Goal: Task Accomplishment & Management: Manage account settings

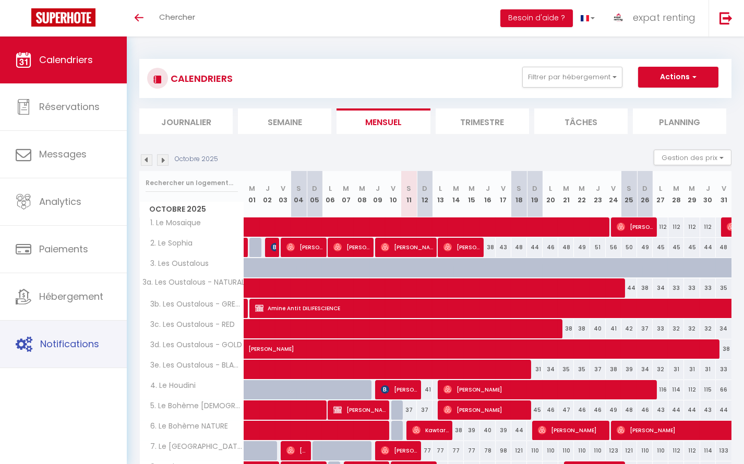
scroll to position [223, 0]
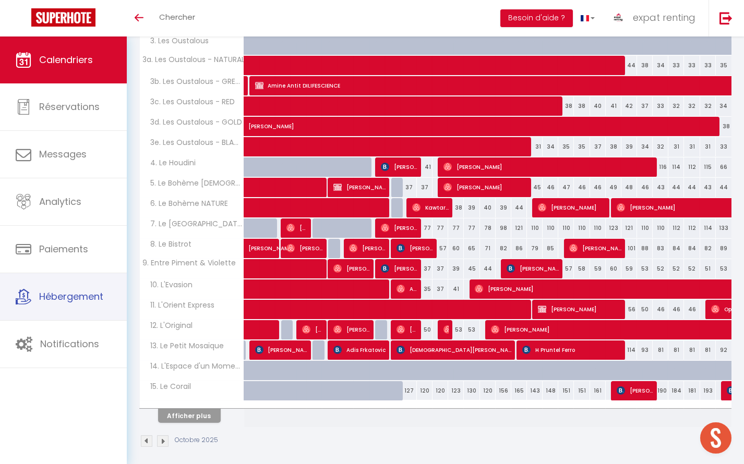
click at [75, 307] on link "Hébergement" at bounding box center [63, 296] width 127 height 47
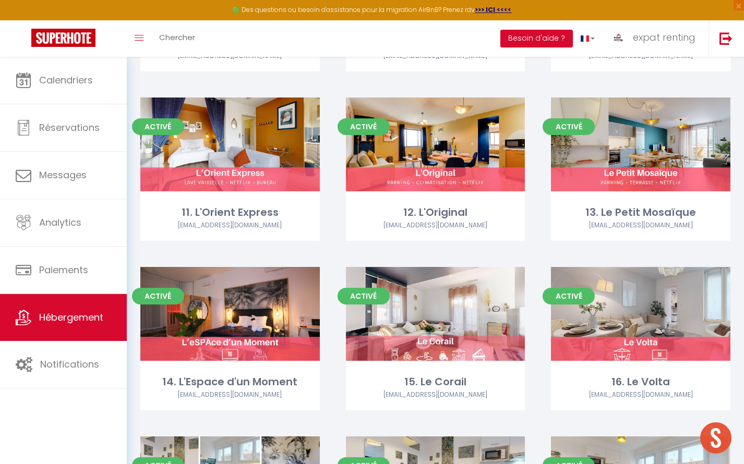
scroll to position [901, 0]
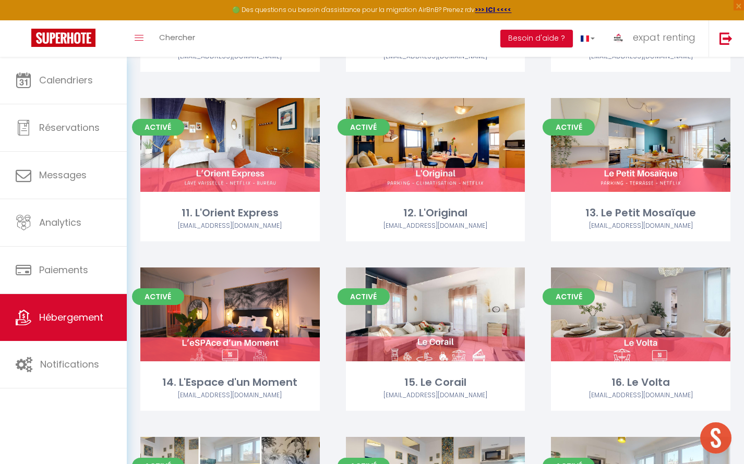
click at [446, 135] on link "Editer" at bounding box center [435, 145] width 63 height 21
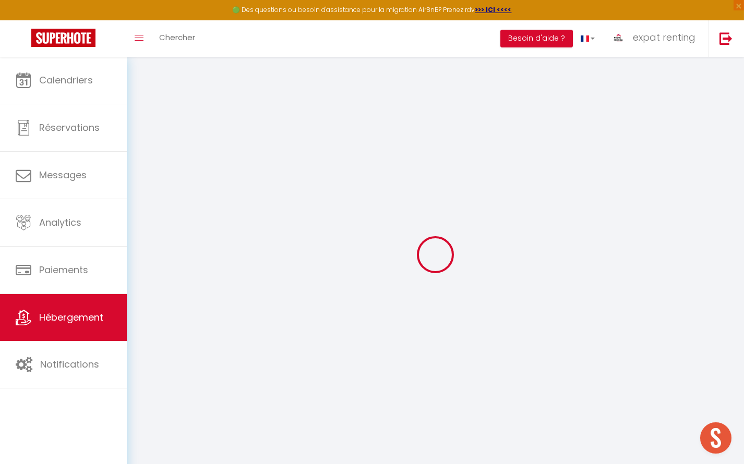
select select
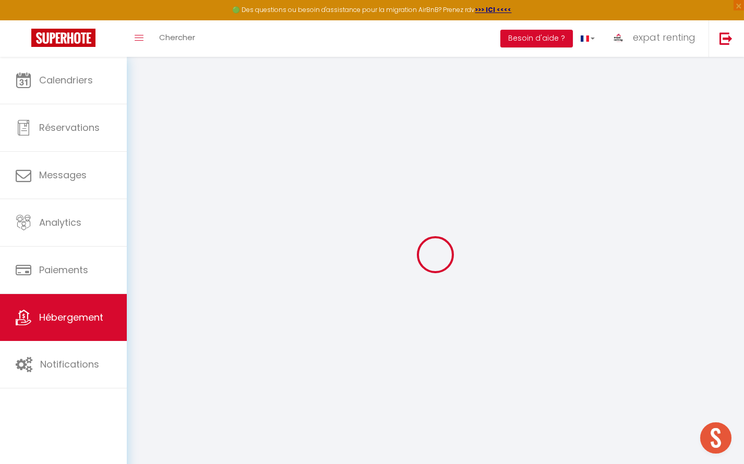
select select
checkbox input "false"
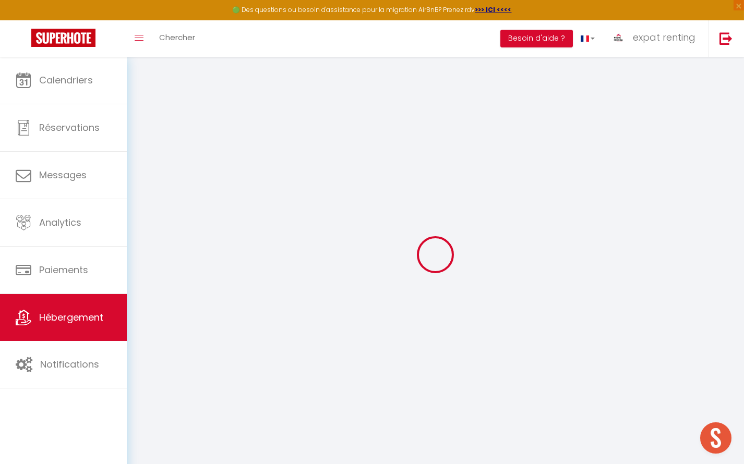
select select
type input "12. L'Original"
type input "GEMESO"
type input "SAS"
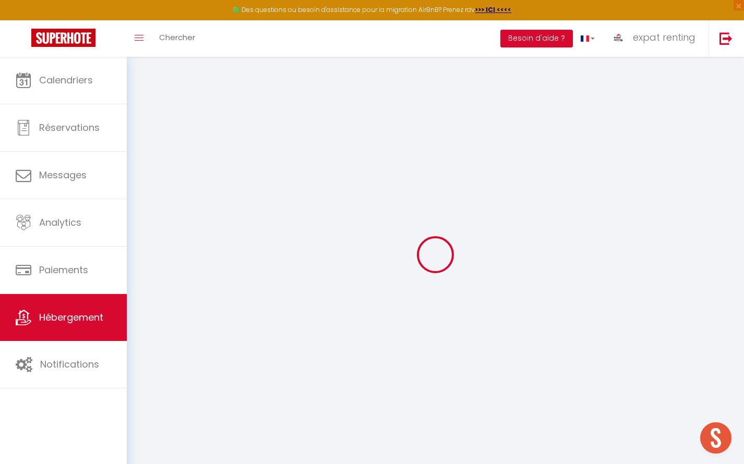
type input "[STREET_ADDRESS]"
type input "31000"
type input "[GEOGRAPHIC_DATA]"
select select "6"
select select "2"
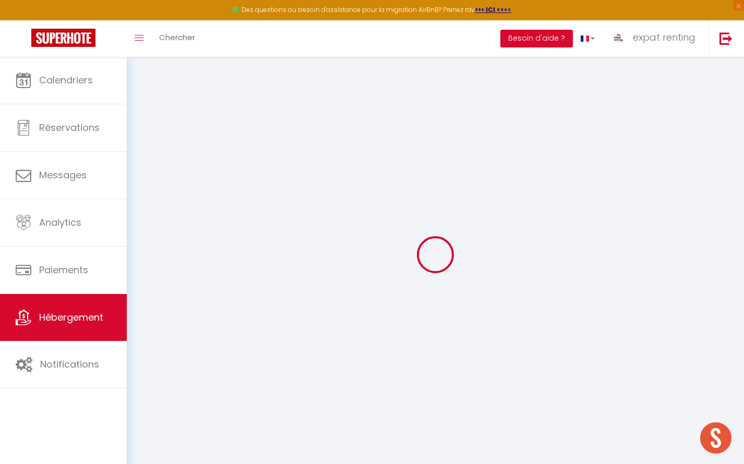
type input "87"
type input "15"
type input "78"
type input "7.2"
type input "6.62"
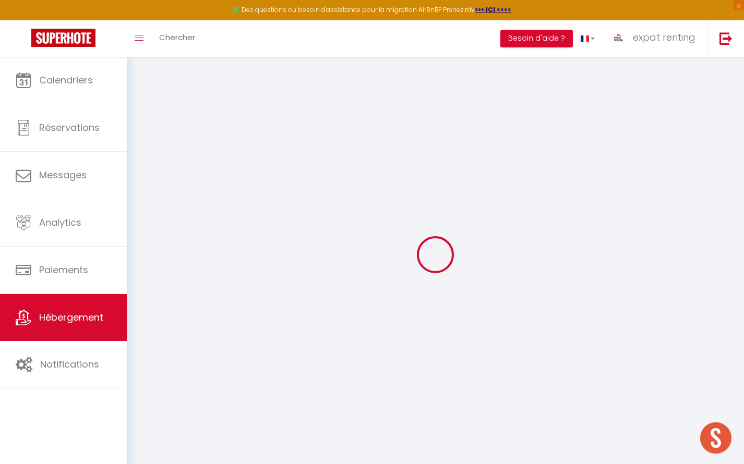
type input "800"
select select
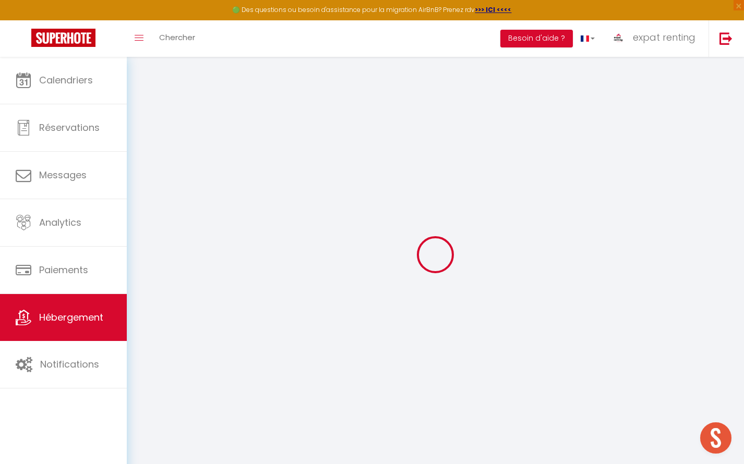
select select
type input "[STREET_ADDRESS][PERSON_NAME]"
type input "31100"
type input "[GEOGRAPHIC_DATA]"
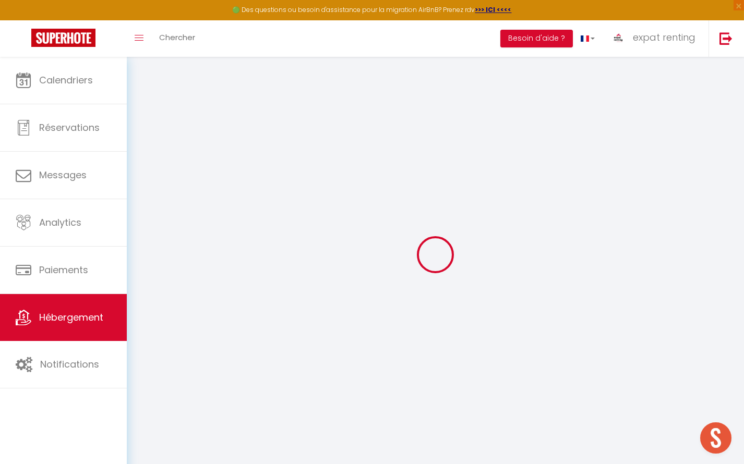
type input "[EMAIL_ADDRESS][DOMAIN_NAME]"
select select "337"
checkbox input "false"
checkbox input "true"
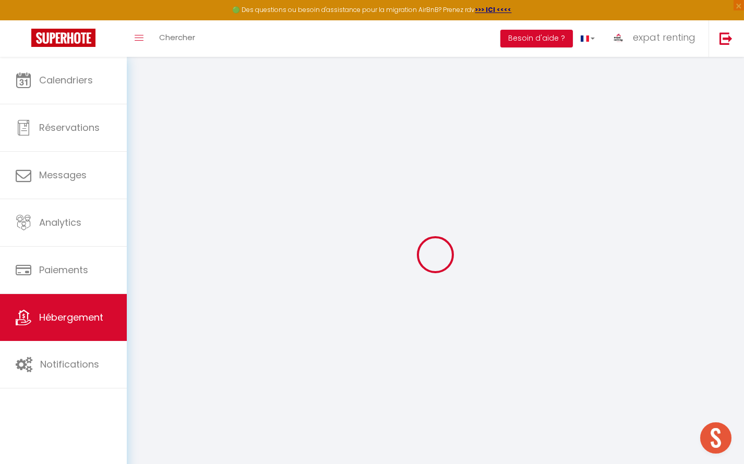
checkbox input "true"
radio input "true"
type input "30"
type input "78"
type input "0"
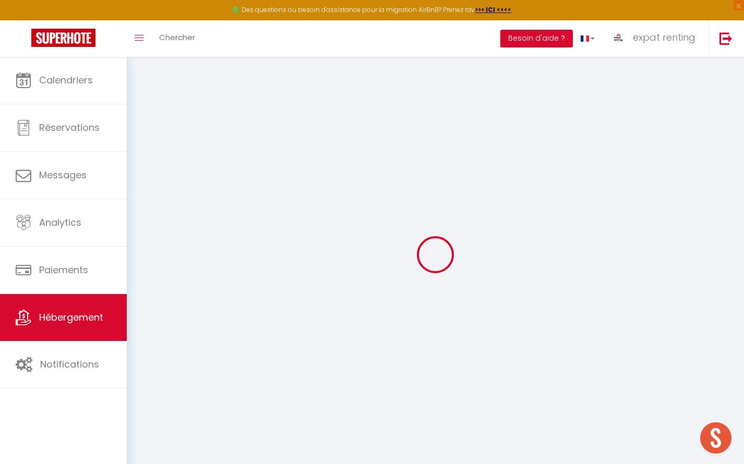
type input "0"
type input "45"
checkbox input "false"
checkbox input "true"
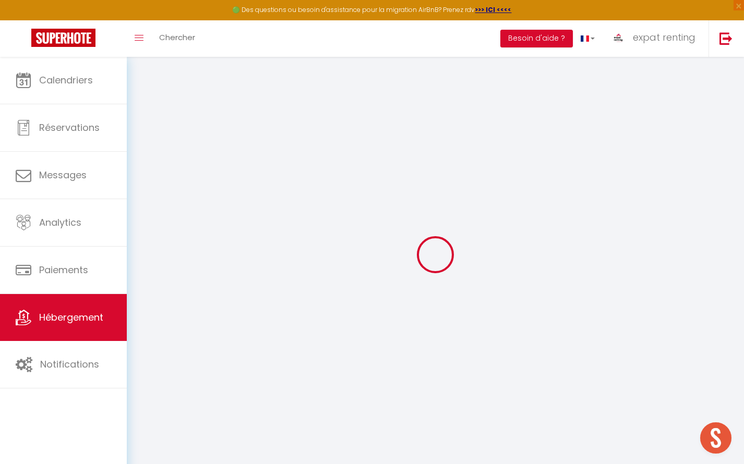
checkbox input "true"
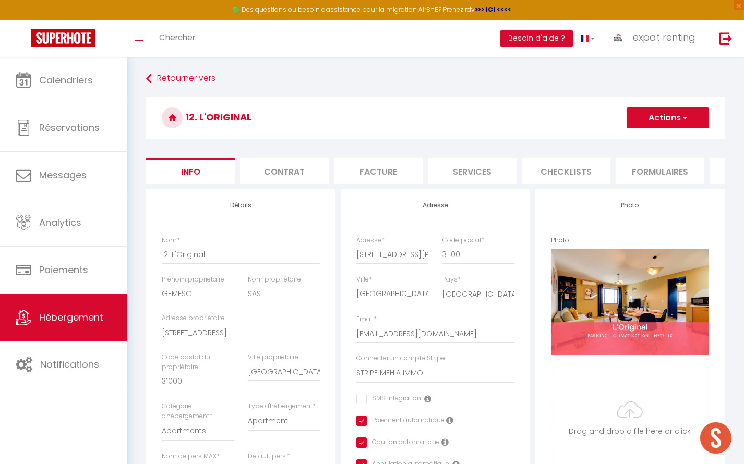
scroll to position [284, 0]
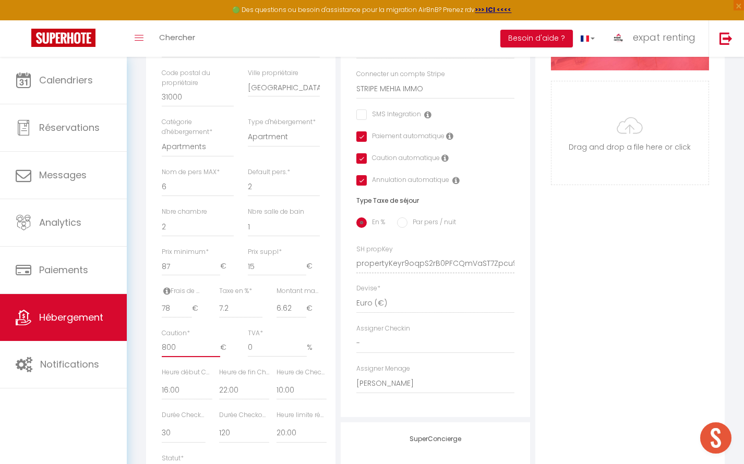
drag, startPoint x: 178, startPoint y: 355, endPoint x: 145, endPoint y: 354, distance: 32.3
click at [146, 355] on div "Détails Nom * 12. L'Original Prénom propriétaire GEMESO Nom propriétaire SAS Ad…" at bounding box center [240, 225] width 189 height 641
type input "5"
checkbox input "false"
checkbox input "true"
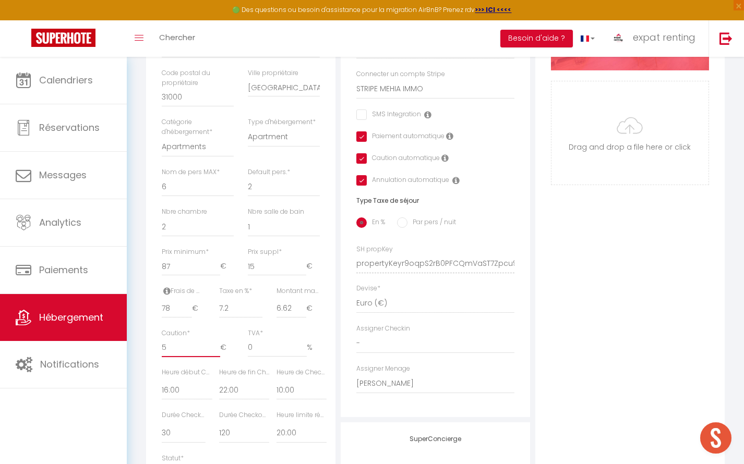
checkbox input "true"
type input "50"
checkbox input "false"
checkbox input "true"
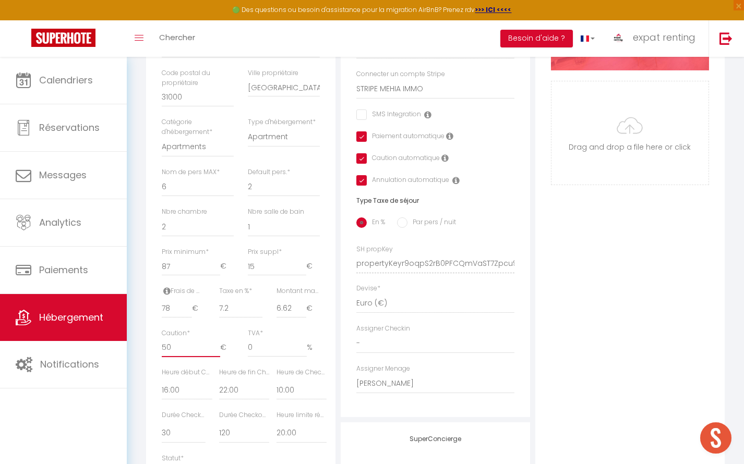
checkbox input "true"
type input "500"
checkbox input "false"
checkbox input "true"
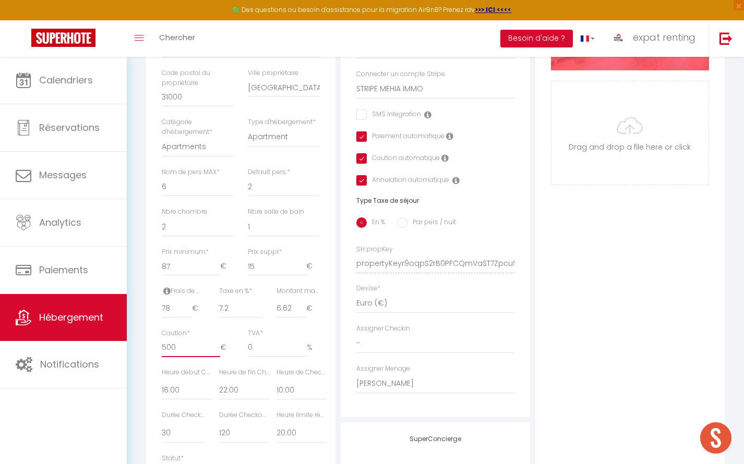
checkbox input "true"
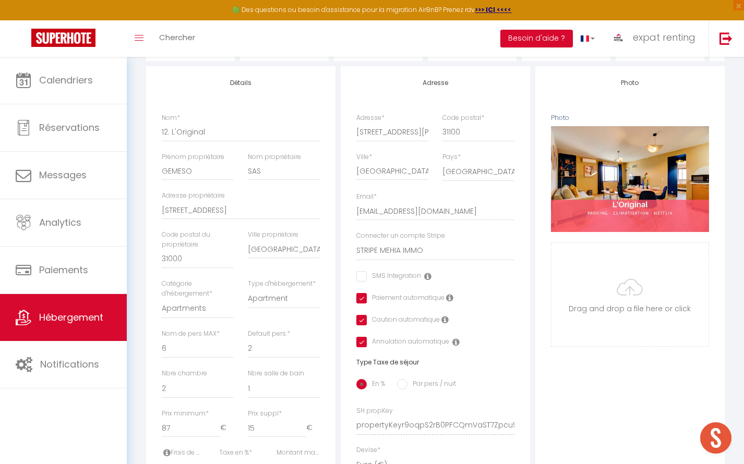
scroll to position [0, 0]
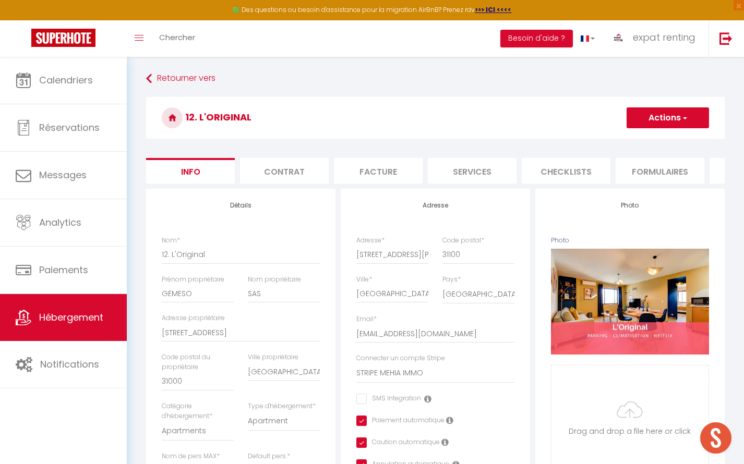
type input "500"
click at [655, 110] on button "Actions" at bounding box center [667, 117] width 82 height 21
click at [640, 143] on input "Enregistrer" at bounding box center [626, 141] width 39 height 10
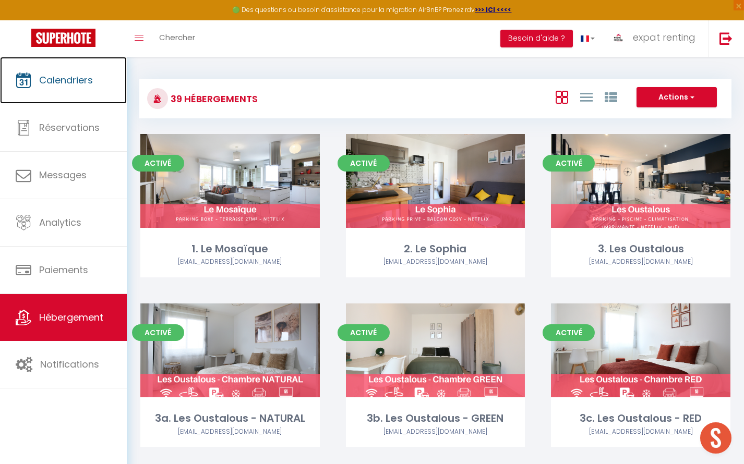
click at [59, 79] on span "Calendriers" at bounding box center [66, 80] width 54 height 13
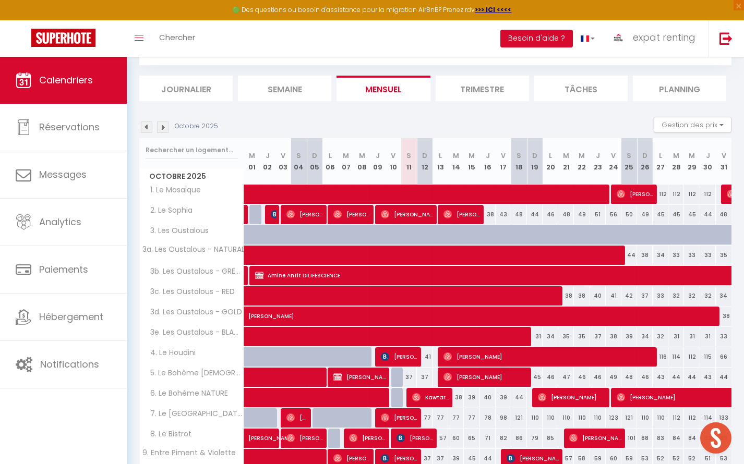
scroll to position [243, 0]
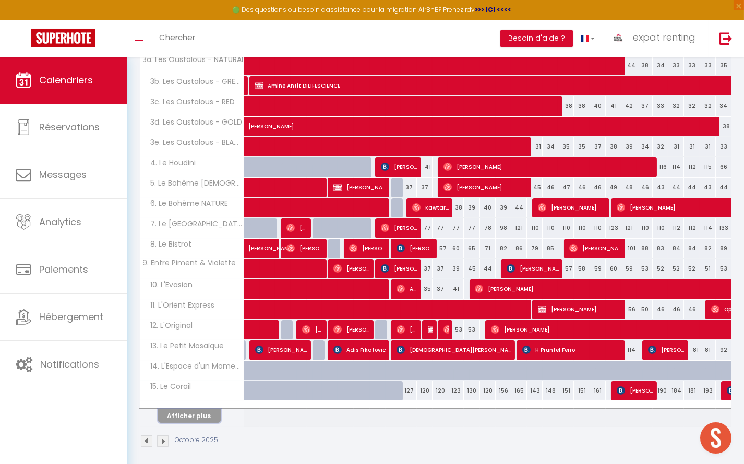
drag, startPoint x: 196, startPoint y: 411, endPoint x: 207, endPoint y: 407, distance: 11.9
click at [196, 411] on button "Afficher plus" at bounding box center [189, 416] width 63 height 14
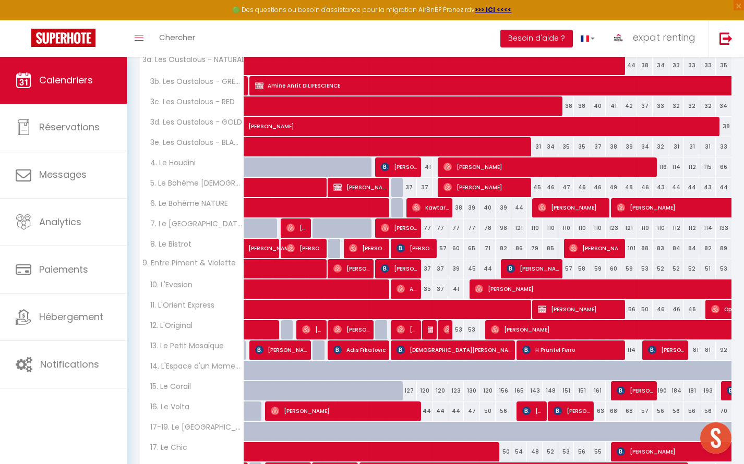
scroll to position [337, 0]
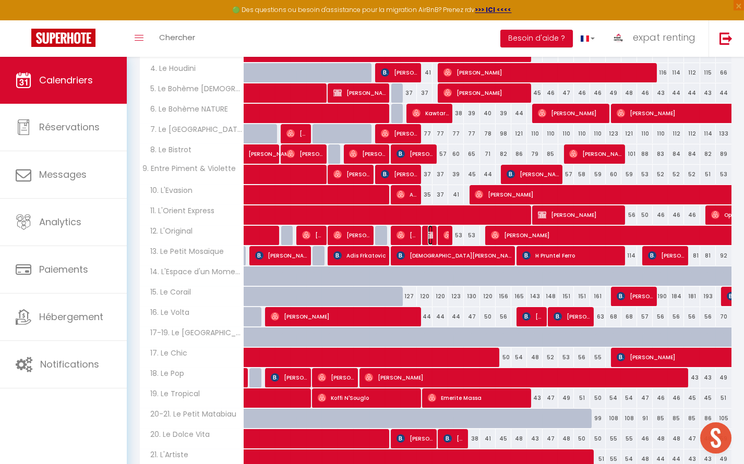
click at [429, 234] on img at bounding box center [432, 235] width 8 height 8
select select "OK"
select select "KO"
select select "0"
select select "1"
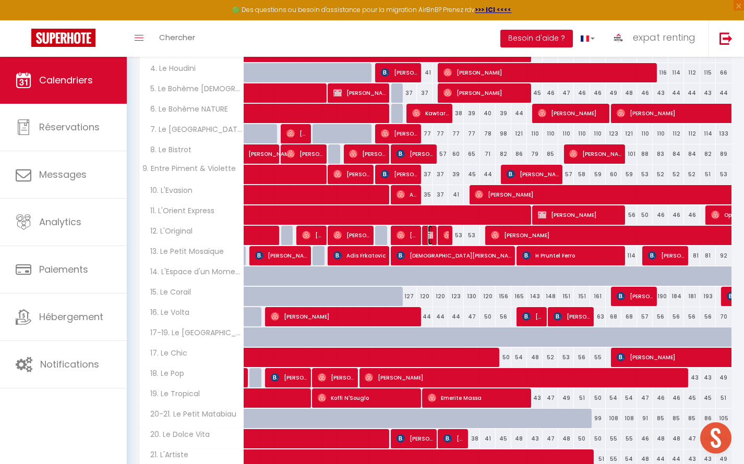
select select "1"
select select
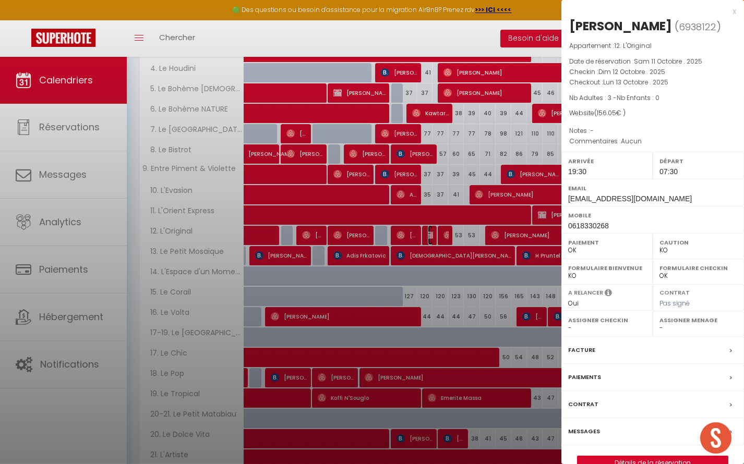
select select "20777"
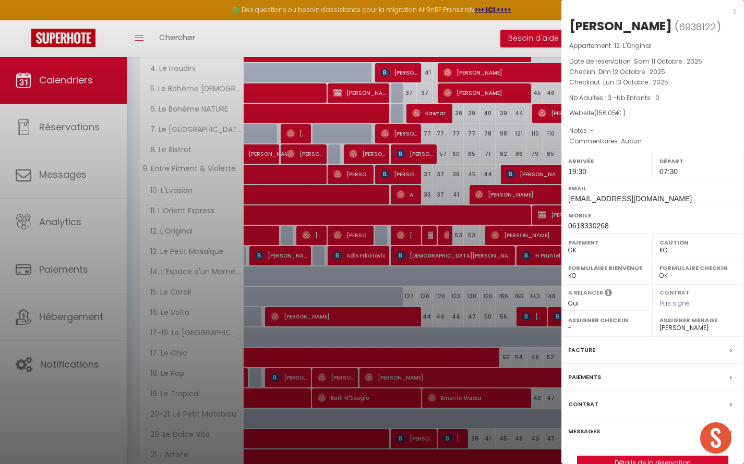
click at [734, 8] on div "x" at bounding box center [648, 11] width 175 height 13
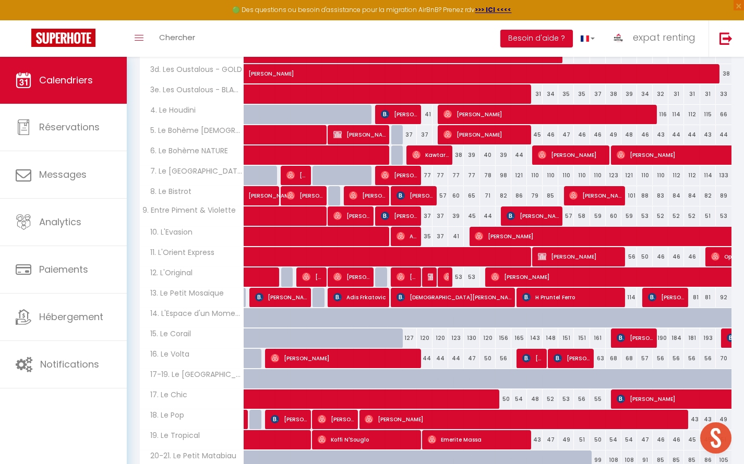
scroll to position [290, 0]
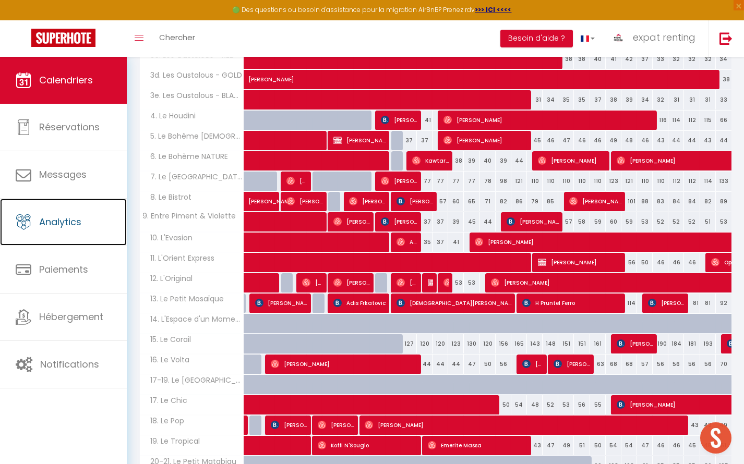
click at [77, 224] on span "Analytics" at bounding box center [60, 221] width 42 height 13
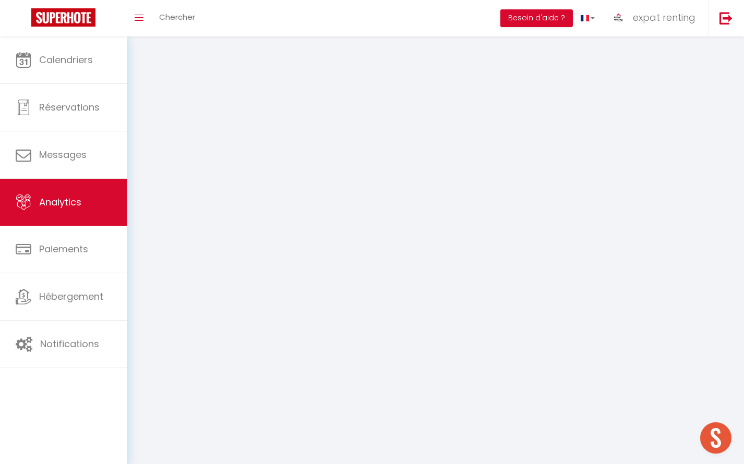
select select "2025"
select select "10"
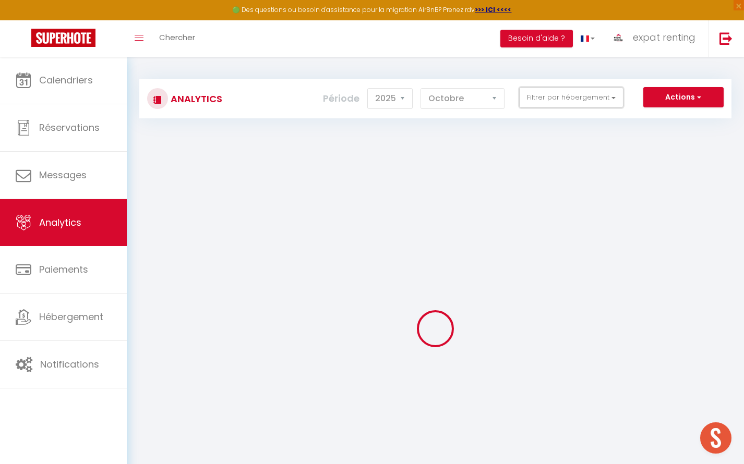
click at [541, 99] on button "Filtrer par hébergement" at bounding box center [571, 97] width 104 height 21
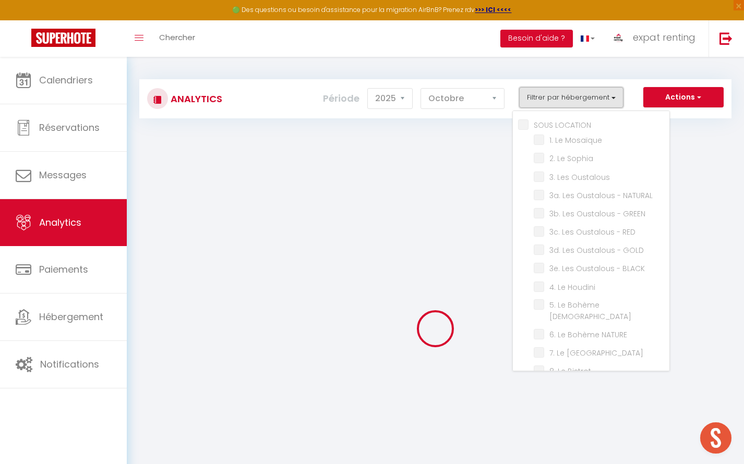
checkbox LOCATION "false"
checkbox Mosaïque "false"
checkbox Sophia "false"
checkbox Oustalous "false"
checkbox NATURAL "false"
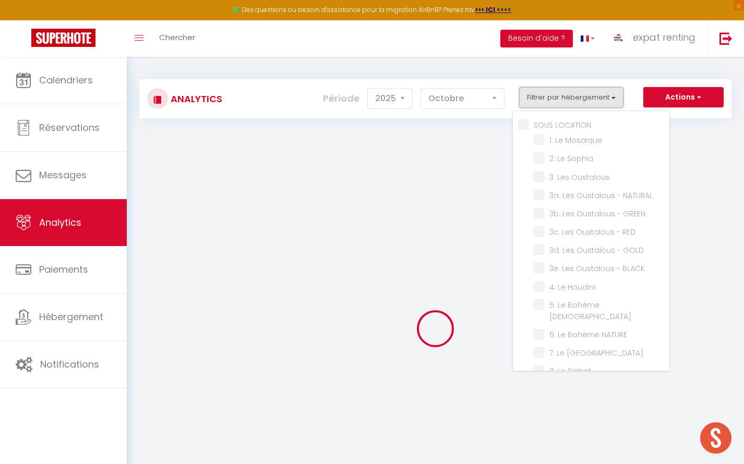
checkbox GREEN "false"
checkbox RED "false"
checkbox GOLD "false"
checkbox BLACK "false"
checkbox Houdini "false"
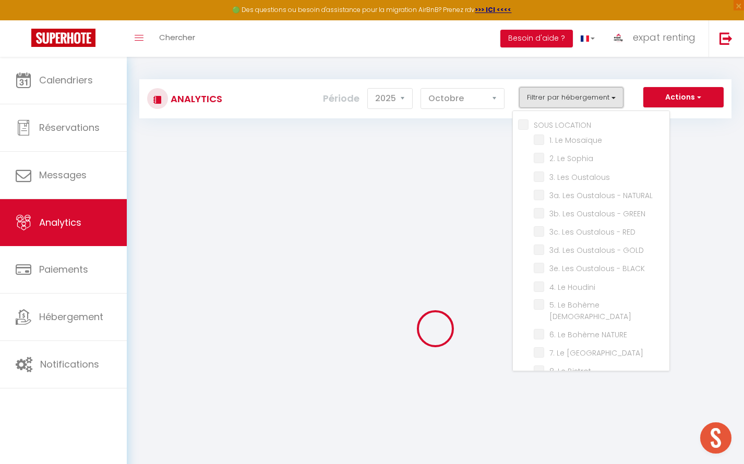
checkbox ZEN "false"
checkbox NATURE "false"
checkbox Barcelone "false"
checkbox Bistrot "false"
checkbox Express "false"
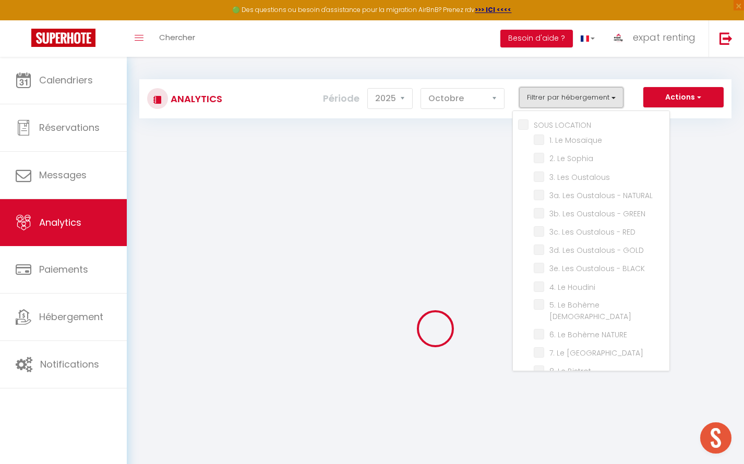
checkbox L\'Original "false"
checkbox Corail "false"
checkbox Volta "false"
checkbox Pastel "false"
checkbox Chaubet "false"
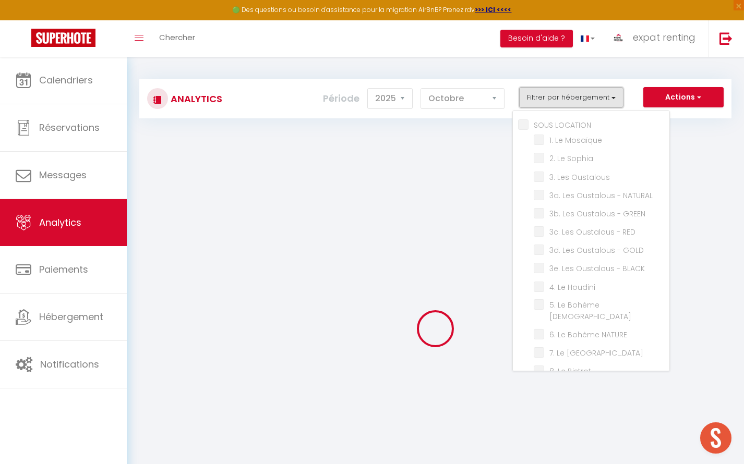
checkbox Rotonde "false"
checkbox Lumineux "false"
checkbox input "false"
checkbox Violette "false"
checkbox L\'Evasion "false"
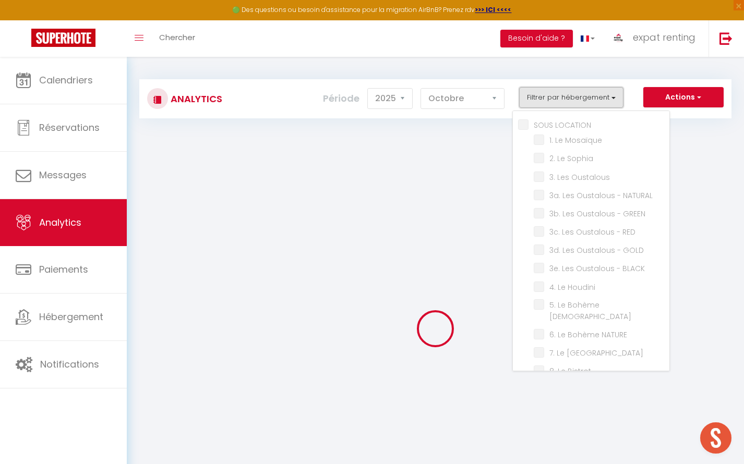
checkbox Mosaïque "false"
checkbox Moment "false"
checkbox Matabiau "false"
checkbox Chic "false"
checkbox Pop "false"
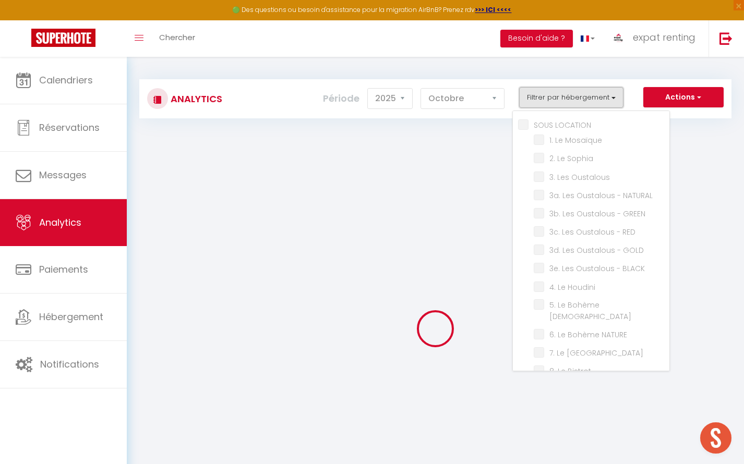
checkbox Tropical "false"
checkbox Matabiau "false"
checkbox Vita "false"
checkbox L\'Artiste "false"
checkbox Coteaux "false"
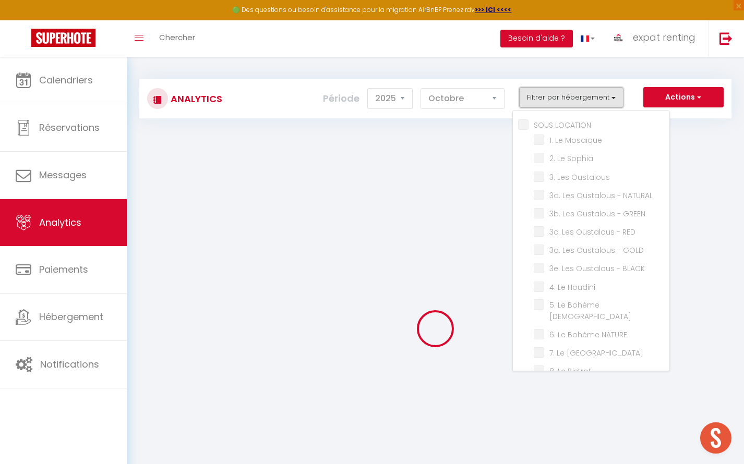
checkbox NATURE "false"
checkbox DOUILLET "false"
checkbox Grenadin "false"
checkbox ZEN "false"
checkbox input "false"
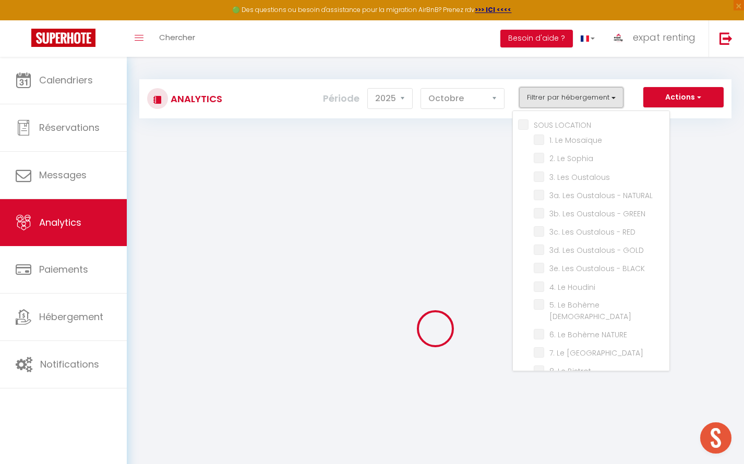
checkbox Céleste "false"
checkbox Muret "false"
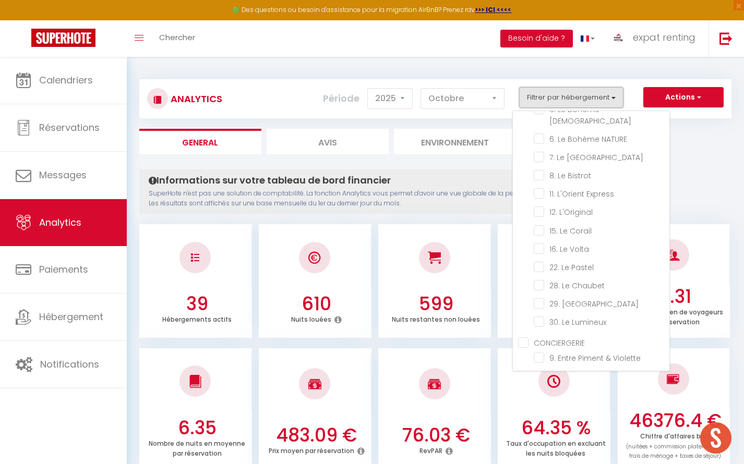
scroll to position [189, 0]
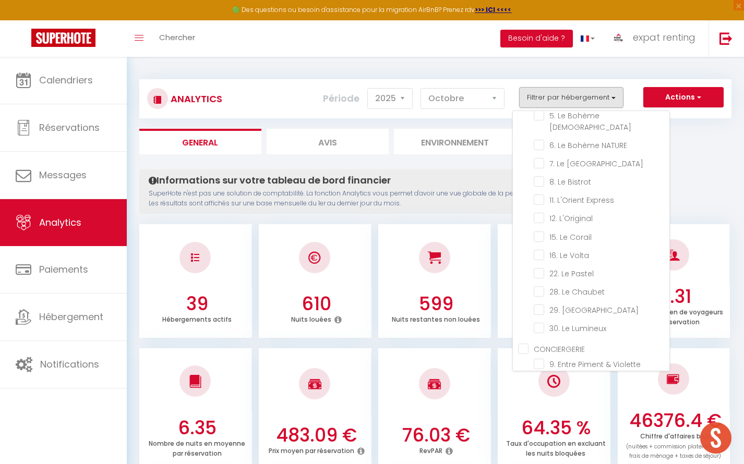
click at [580, 212] on L\'Original "checkbox" at bounding box center [601, 217] width 136 height 10
checkbox L\'Original "true"
checkbox Mosaïque "false"
checkbox Sophia "false"
checkbox Oustalous "false"
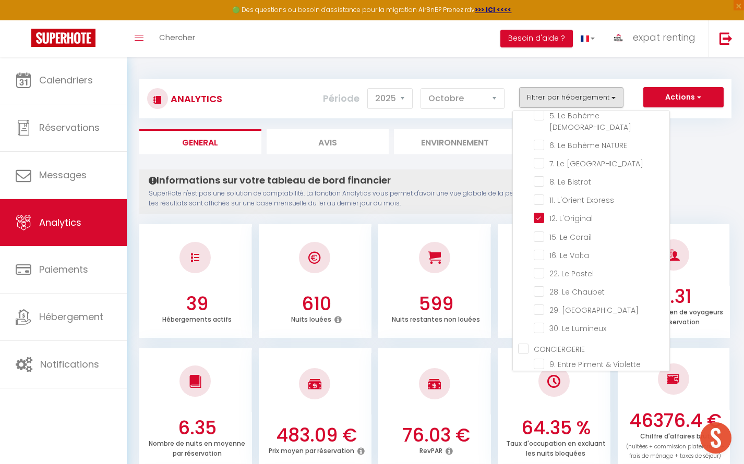
checkbox NATURAL "false"
checkbox GREEN "false"
checkbox RED "false"
checkbox GOLD "false"
checkbox BLACK "false"
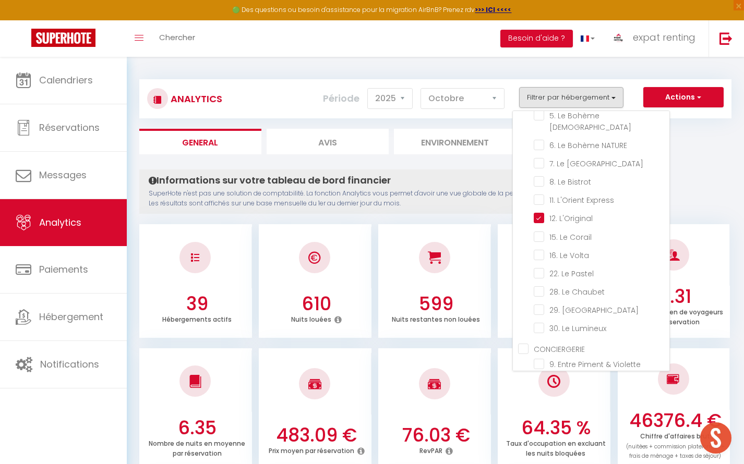
checkbox Houdini "false"
checkbox ZEN "false"
checkbox NATURE "false"
checkbox Barcelone "false"
checkbox Bistrot "false"
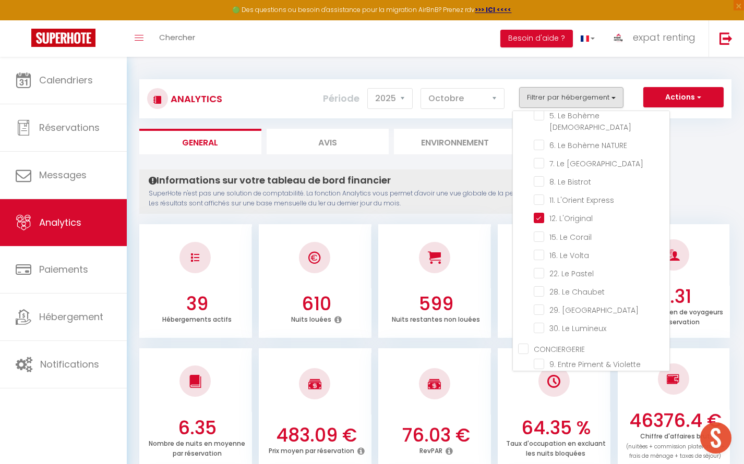
checkbox Express "false"
checkbox Corail "false"
checkbox Volta "false"
checkbox Pastel "false"
checkbox Chaubet "false"
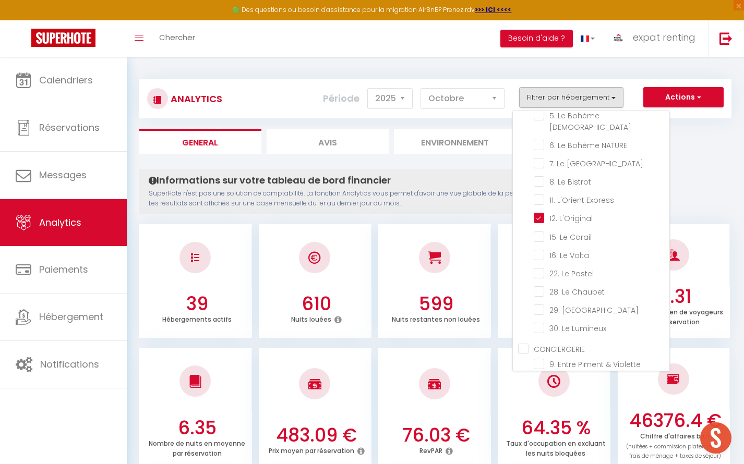
checkbox Rotonde "false"
checkbox Lumineux "false"
checkbox Violette "false"
checkbox L\'Evasion "false"
checkbox Mosaïque "false"
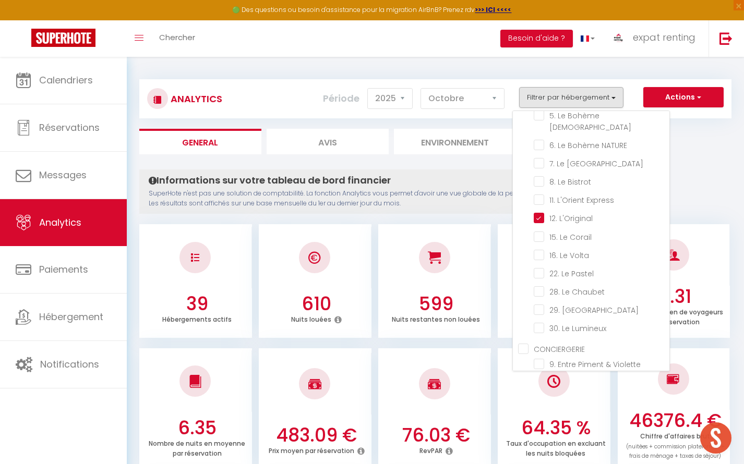
checkbox Moment "false"
checkbox Matabiau "false"
checkbox Chic "false"
checkbox Pop "false"
checkbox Tropical "false"
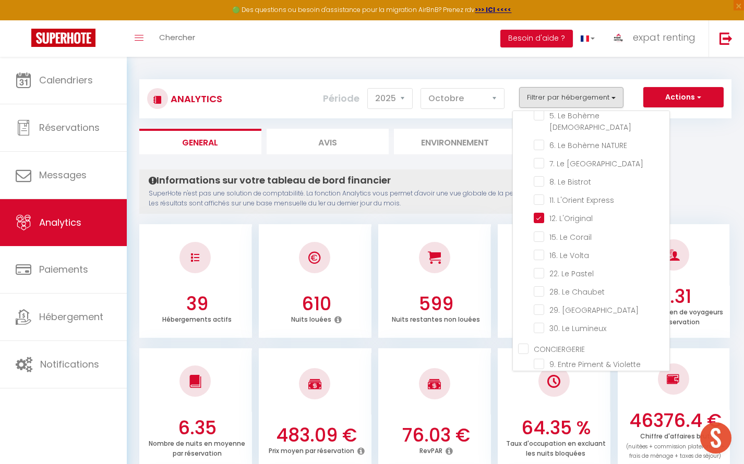
checkbox Matabiau "false"
checkbox Vita "false"
checkbox L\'Artiste "false"
checkbox Coteaux "false"
checkbox NATURE "false"
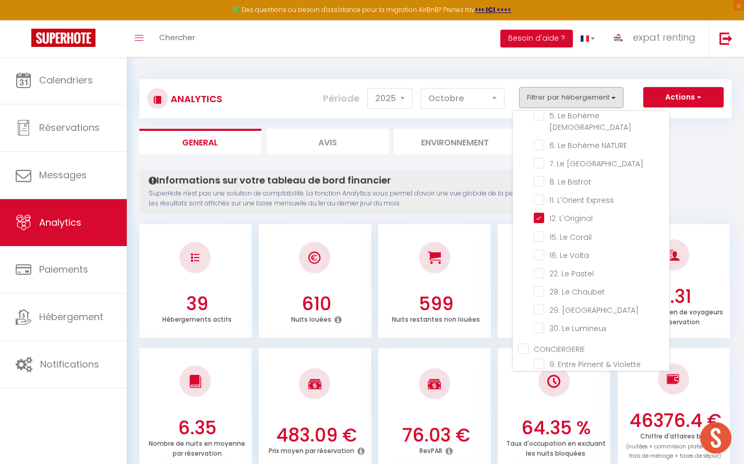
checkbox DOUILLET "false"
checkbox Grenadin "false"
checkbox ZEN "false"
checkbox Céleste "false"
checkbox Muret "false"
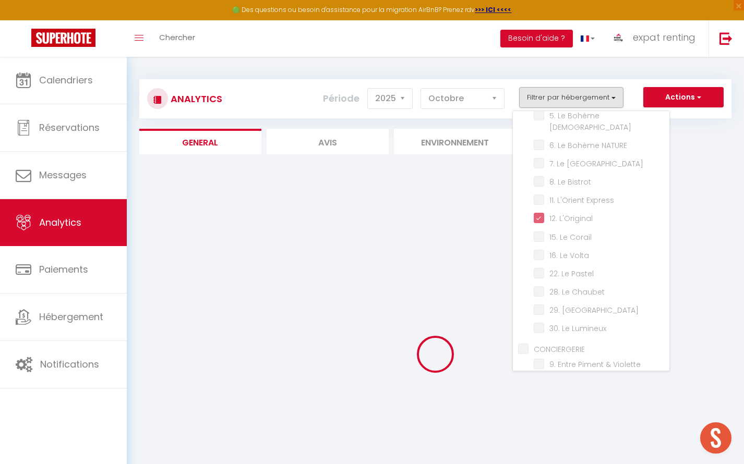
checkbox Mosaïque "false"
checkbox Sophia "false"
checkbox Oustalous "false"
checkbox NATURAL "false"
checkbox GREEN "false"
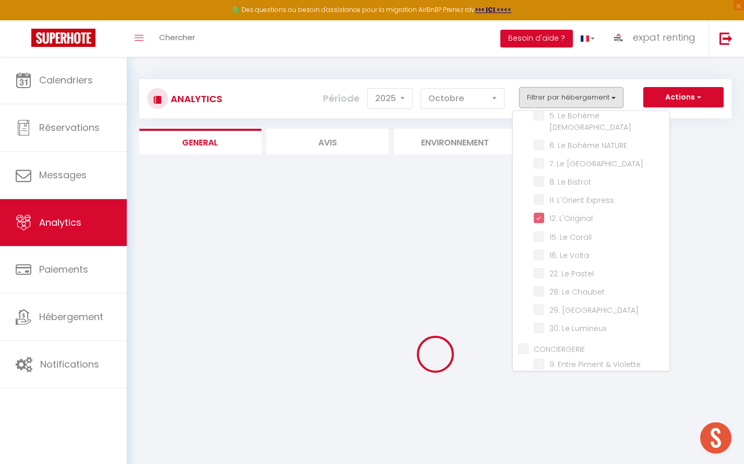
checkbox RED "false"
checkbox GOLD "false"
checkbox BLACK "false"
checkbox Houdini "false"
checkbox ZEN "false"
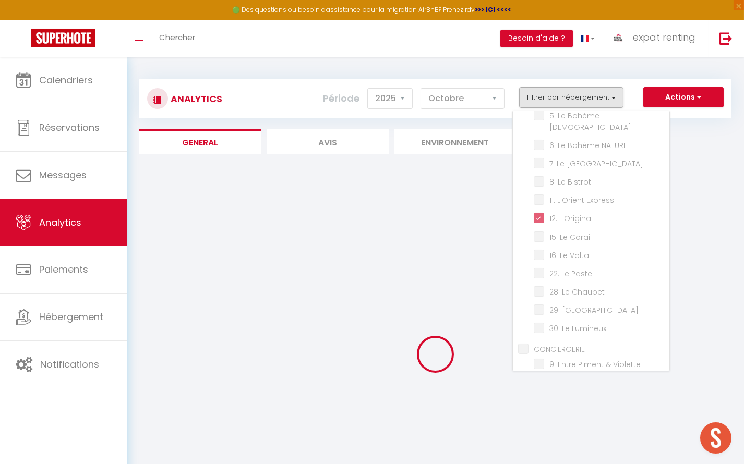
checkbox NATURE "false"
checkbox Barcelone "false"
checkbox Bistrot "false"
checkbox Express "false"
checkbox Corail "false"
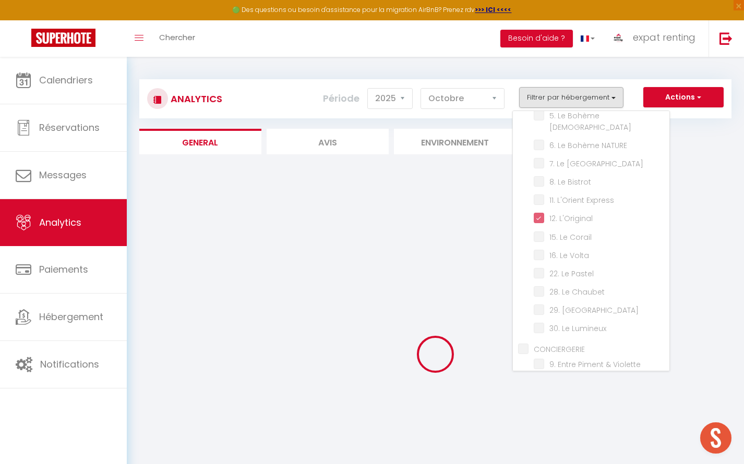
checkbox Volta "false"
checkbox Pastel "false"
checkbox Chaubet "false"
checkbox Rotonde "false"
checkbox Lumineux "false"
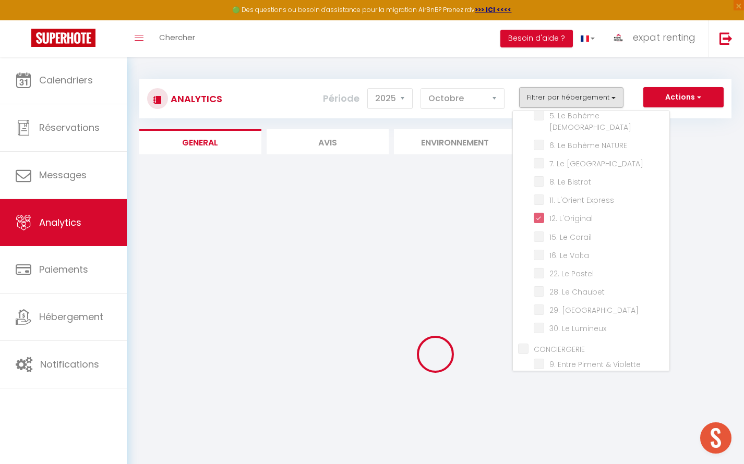
checkbox Violette "false"
checkbox L\'Evasion "false"
checkbox Mosaïque "false"
checkbox Moment "false"
checkbox Matabiau "false"
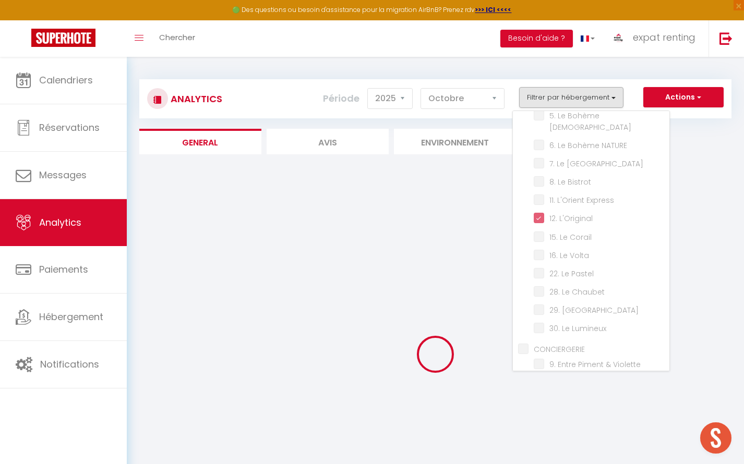
checkbox Chic "false"
checkbox Pop "false"
checkbox Tropical "false"
checkbox Matabiau "false"
checkbox Vita "false"
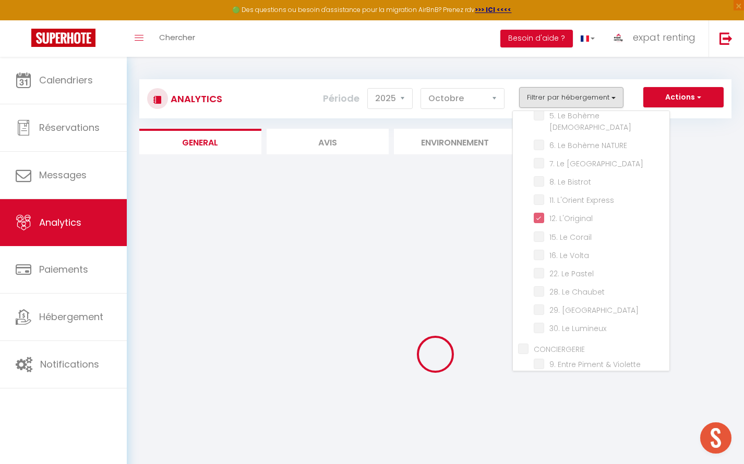
checkbox L\'Artiste "false"
checkbox Coteaux "false"
checkbox NATURE "false"
checkbox DOUILLET "false"
checkbox Grenadin "false"
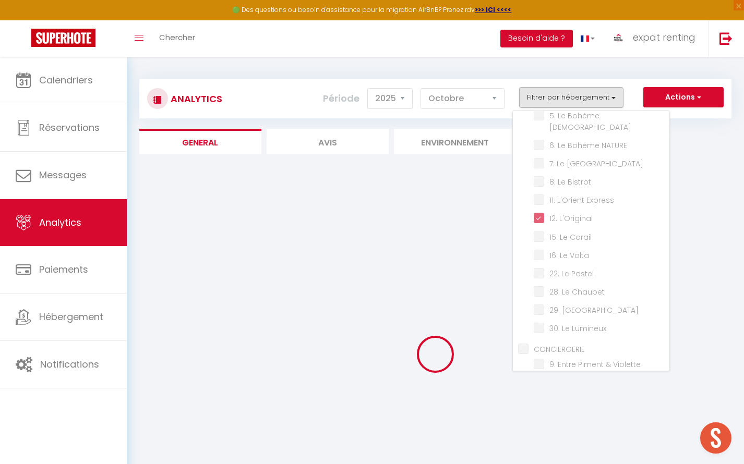
checkbox ZEN "false"
checkbox Céleste "false"
checkbox Muret "false"
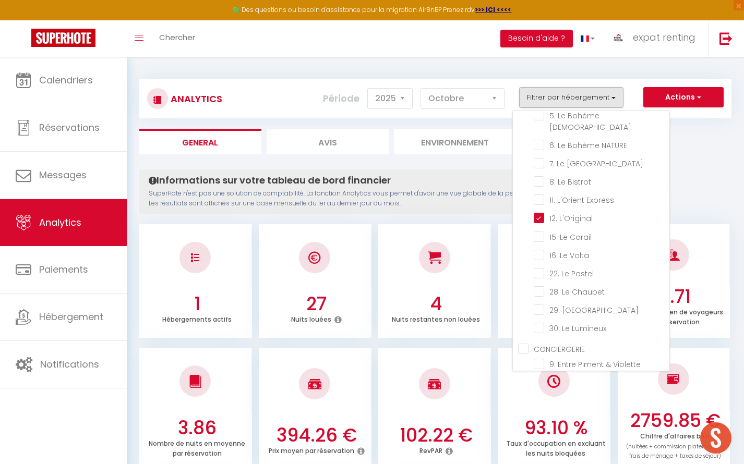
click at [726, 289] on h3 "2.71" at bounding box center [675, 297] width 104 height 22
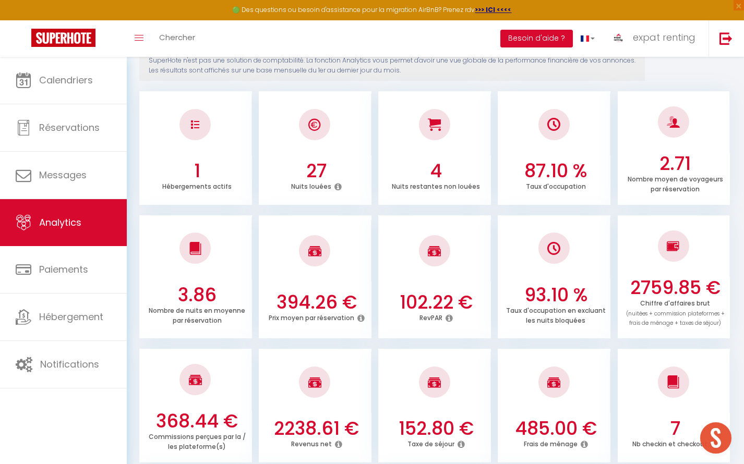
scroll to position [0, 0]
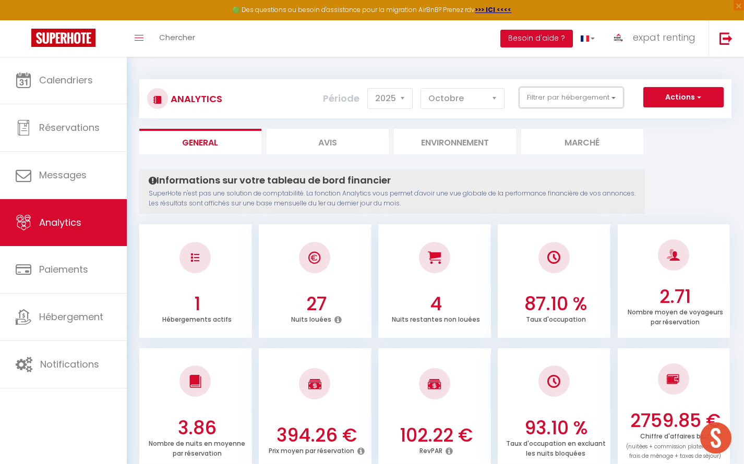
click at [568, 95] on button "Filtrer par hébergement" at bounding box center [571, 97] width 104 height 21
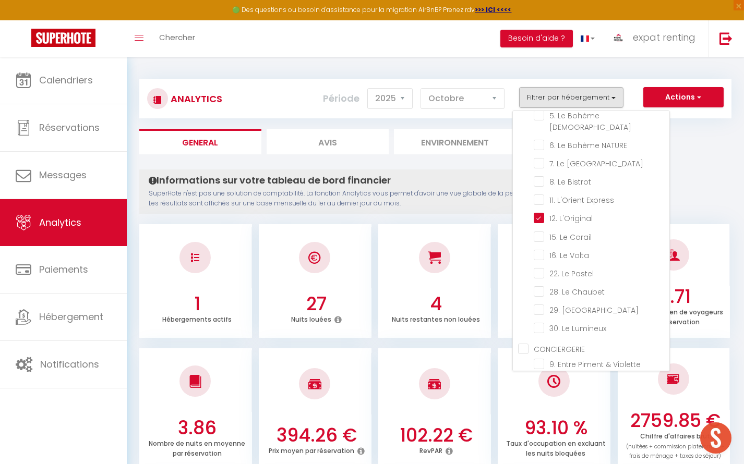
click at [545, 212] on L\'Original "checkbox" at bounding box center [601, 217] width 136 height 10
checkbox L\'Original "false"
checkbox Mosaïque "false"
checkbox Sophia "false"
checkbox Oustalous "false"
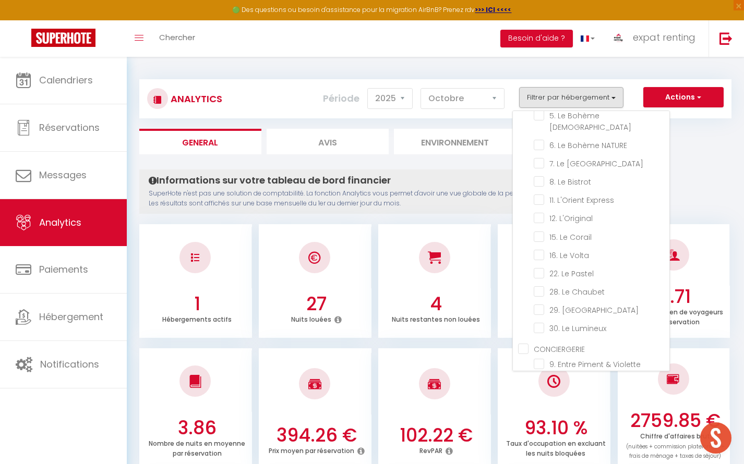
checkbox NATURAL "false"
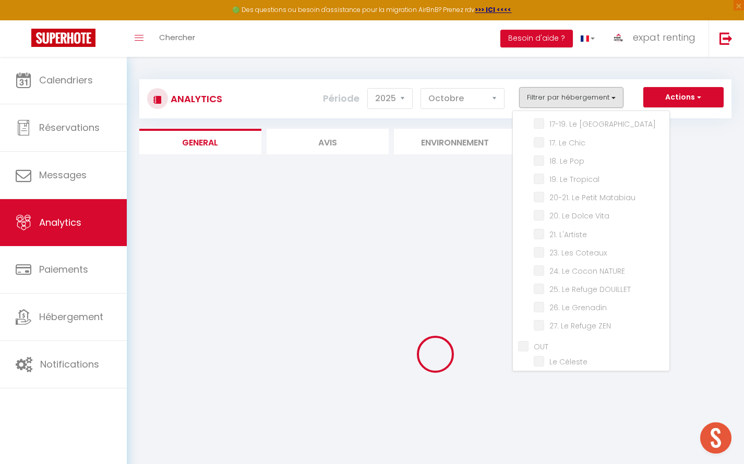
scroll to position [512, 0]
click at [707, 263] on div at bounding box center [435, 354] width 592 height 370
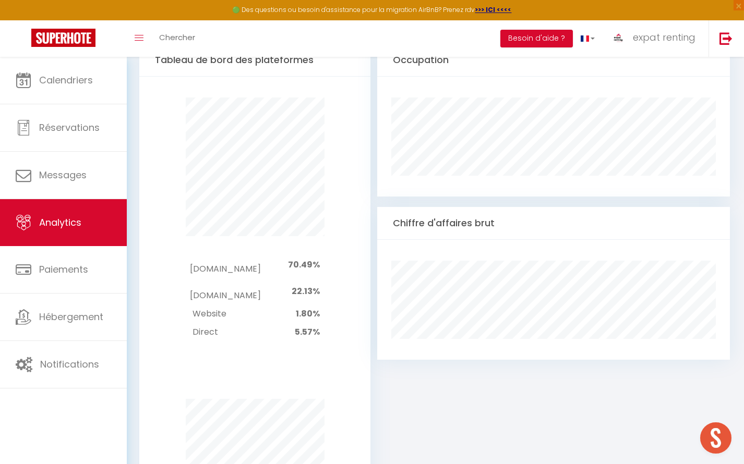
scroll to position [0, 0]
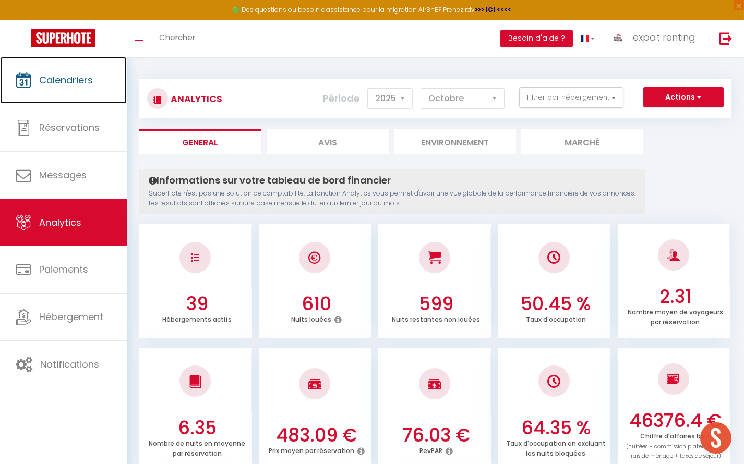
click at [59, 77] on span "Calendriers" at bounding box center [66, 80] width 54 height 13
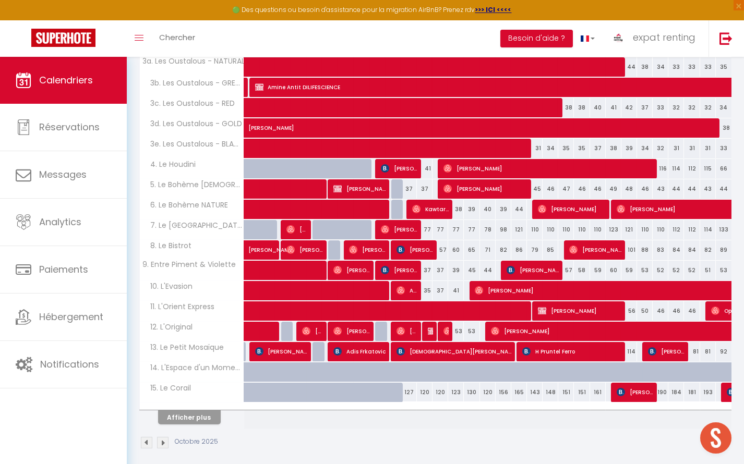
scroll to position [243, 0]
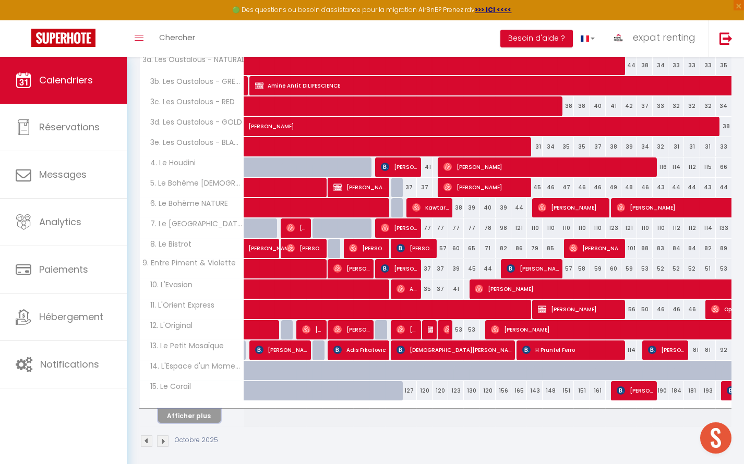
drag, startPoint x: 196, startPoint y: 405, endPoint x: 571, endPoint y: 379, distance: 375.8
click at [196, 409] on button "Afficher plus" at bounding box center [189, 416] width 63 height 14
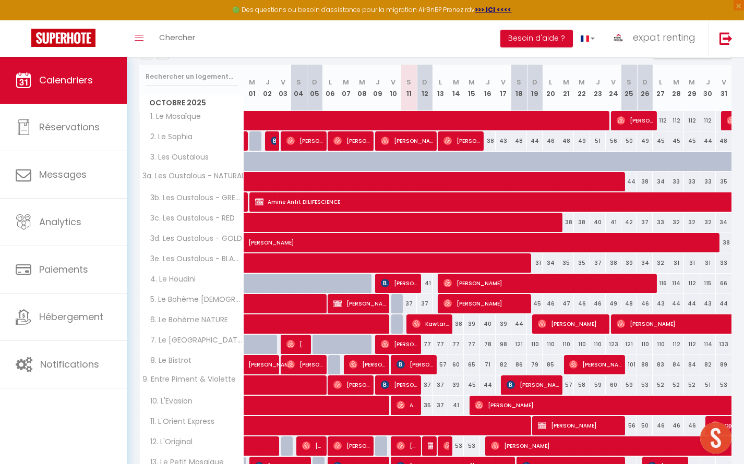
scroll to position [0, 0]
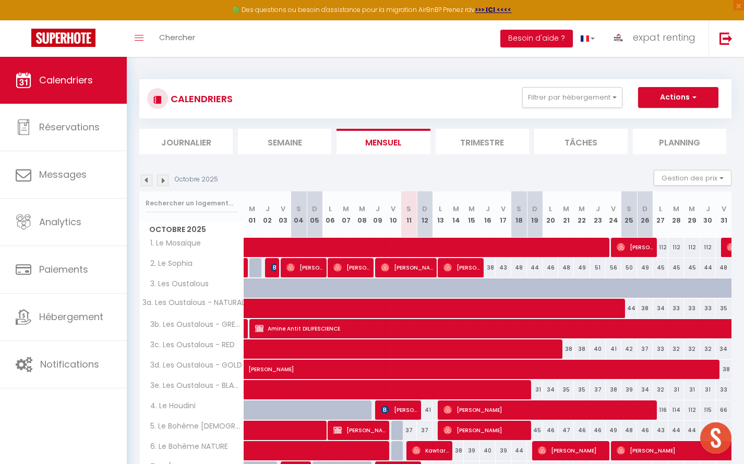
click at [469, 140] on li "Trimestre" at bounding box center [481, 142] width 93 height 26
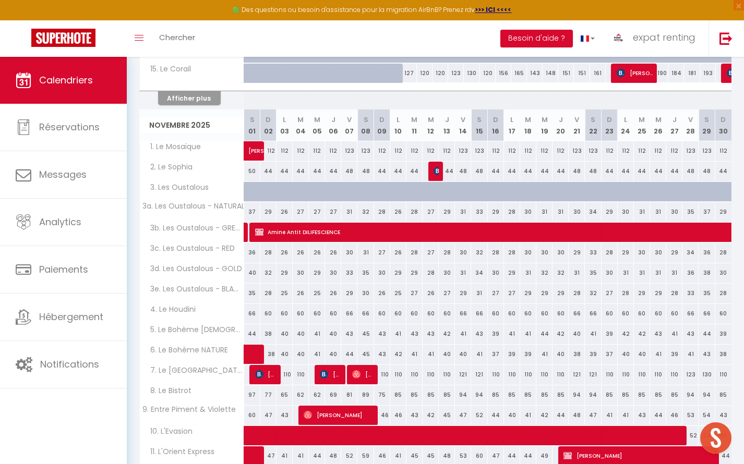
scroll to position [687, 0]
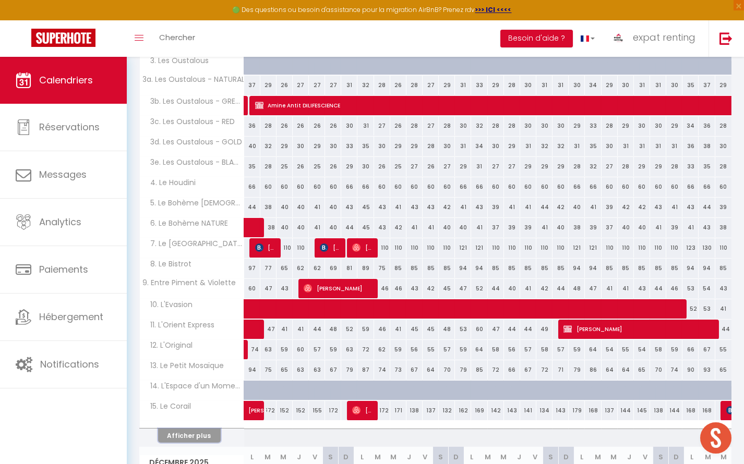
drag, startPoint x: 198, startPoint y: 427, endPoint x: 366, endPoint y: 401, distance: 169.9
click at [198, 429] on button "Afficher plus" at bounding box center [189, 436] width 63 height 14
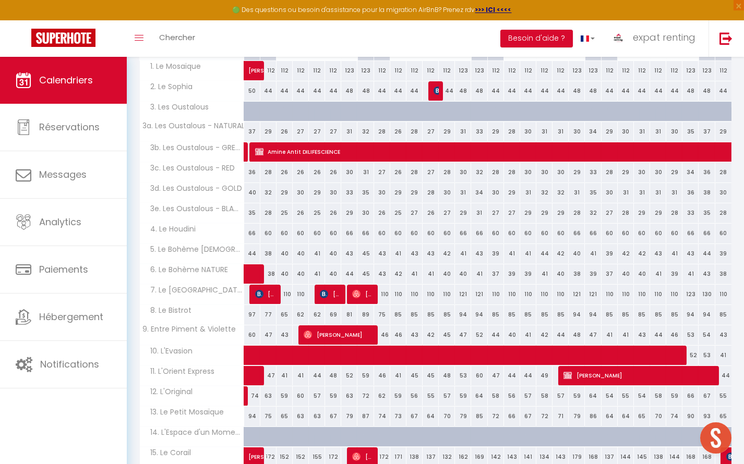
scroll to position [670, 0]
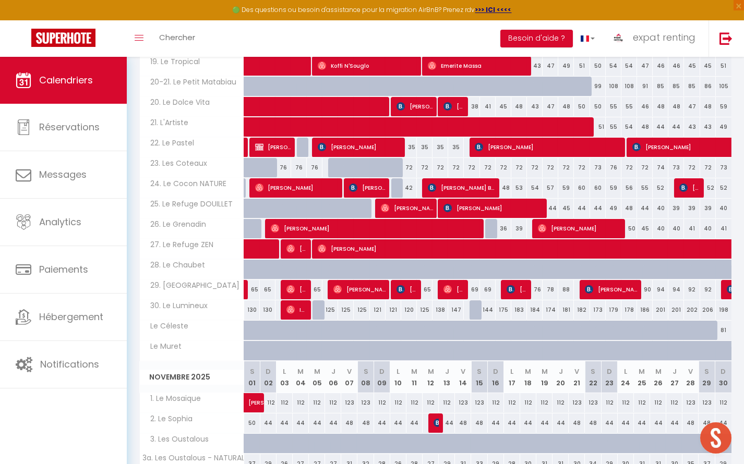
click at [725, 321] on div "81" at bounding box center [723, 330] width 16 height 19
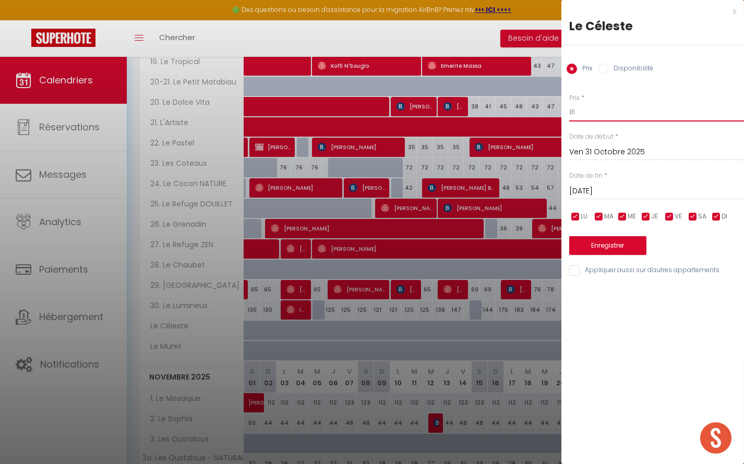
click at [599, 117] on input "81" at bounding box center [656, 112] width 175 height 19
click at [613, 64] on label "Disponibilité" at bounding box center [630, 69] width 45 height 11
click at [608, 64] on input "Disponibilité" at bounding box center [603, 69] width 10 height 10
click at [582, 113] on select "Disponible Indisponible" at bounding box center [656, 113] width 175 height 20
click at [569, 103] on select "Disponible Indisponible" at bounding box center [656, 113] width 175 height 20
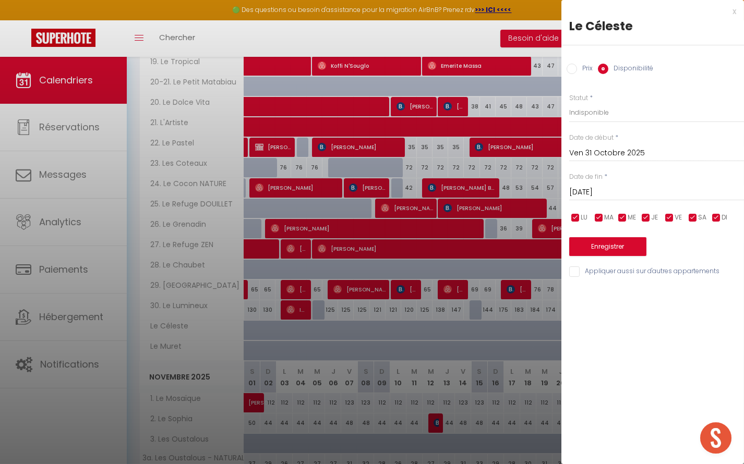
click at [605, 191] on input "[DATE]" at bounding box center [656, 193] width 175 height 14
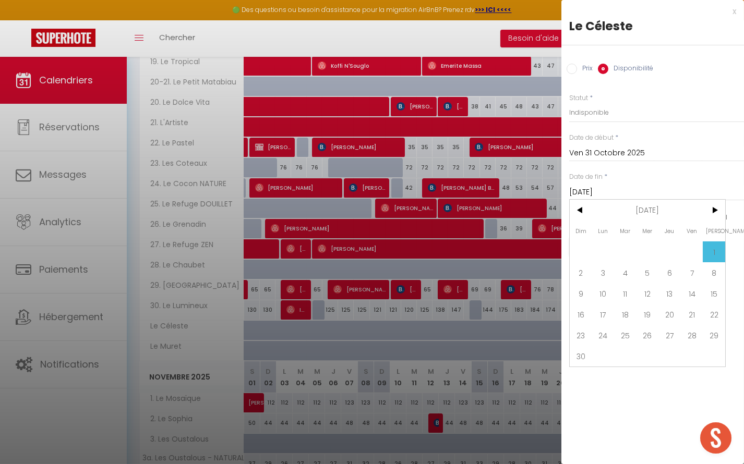
click at [714, 207] on span ">" at bounding box center [713, 210] width 22 height 21
drag, startPoint x: 712, startPoint y: 333, endPoint x: 682, endPoint y: 303, distance: 42.8
click at [712, 334] on span "31" at bounding box center [713, 335] width 22 height 21
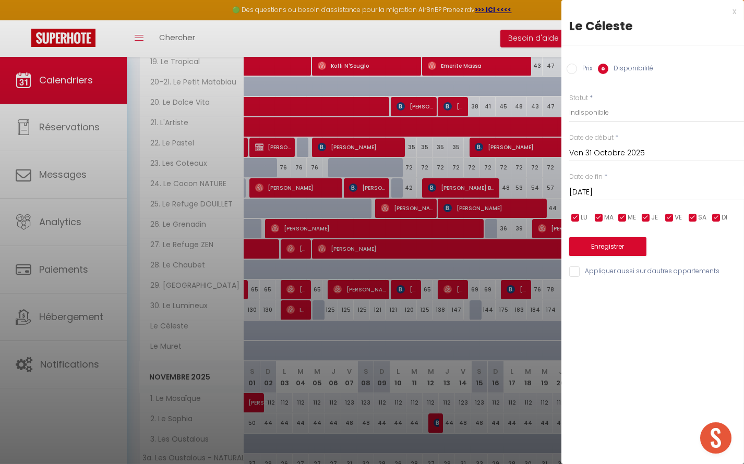
click at [646, 191] on input "[DATE]" at bounding box center [656, 193] width 175 height 14
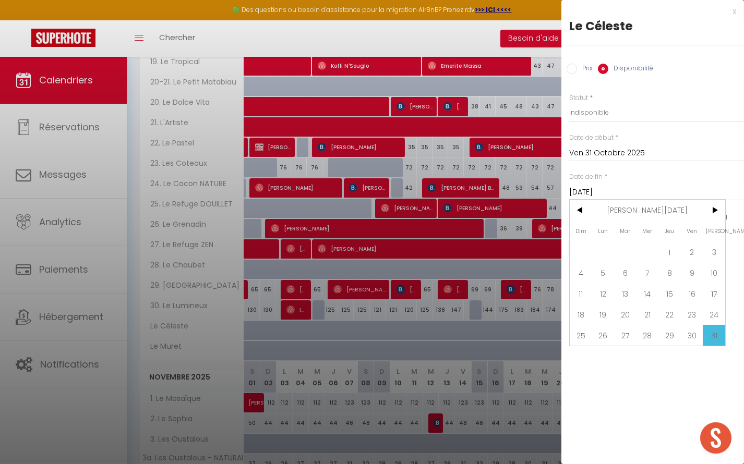
click at [711, 214] on span ">" at bounding box center [713, 210] width 22 height 21
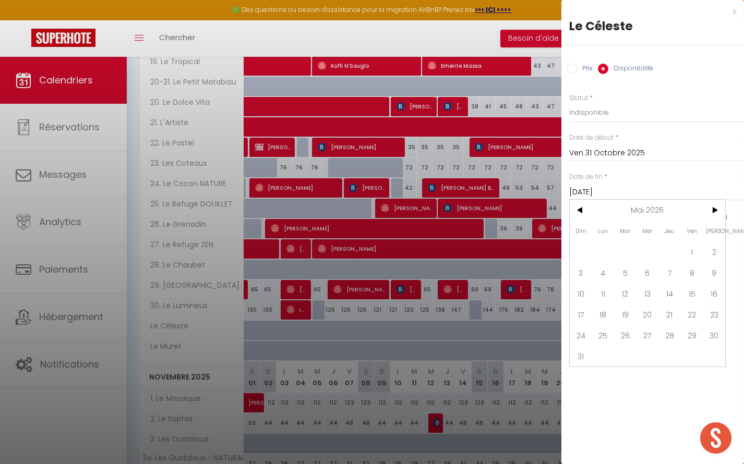
click at [711, 214] on span ">" at bounding box center [713, 210] width 22 height 21
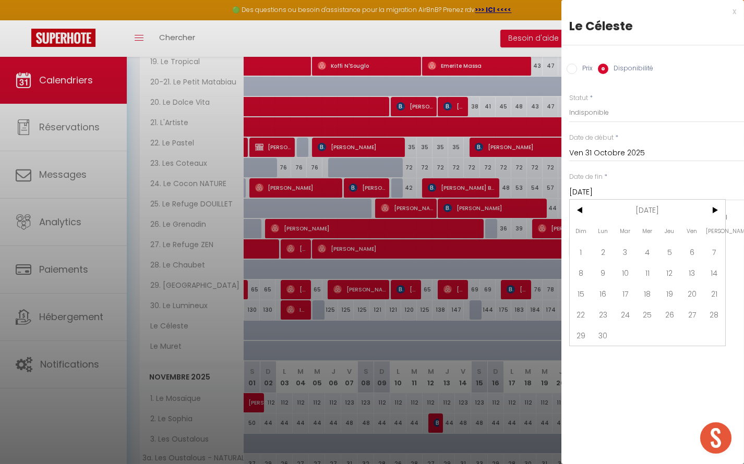
click at [711, 214] on span ">" at bounding box center [713, 210] width 22 height 21
drag, startPoint x: 587, startPoint y: 340, endPoint x: 693, endPoint y: 386, distance: 115.4
click at [587, 340] on span "28" at bounding box center [580, 335] width 22 height 21
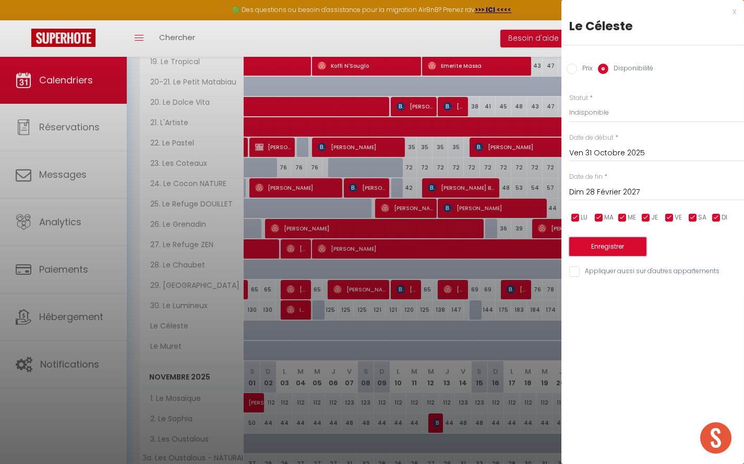
click at [627, 245] on button "Enregistrer" at bounding box center [607, 246] width 77 height 19
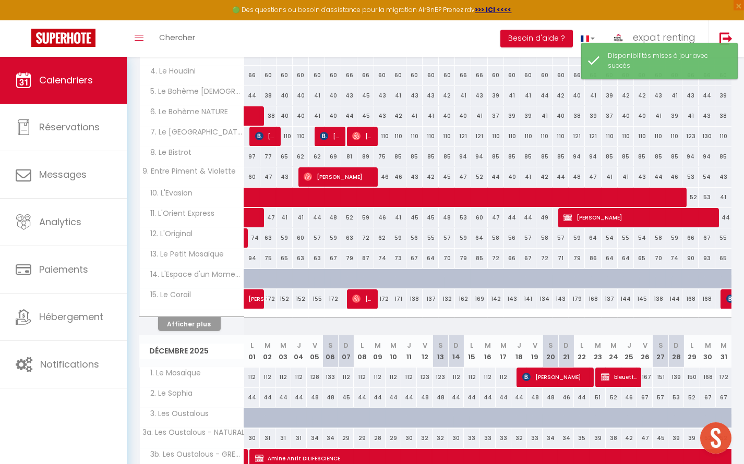
scroll to position [812, 0]
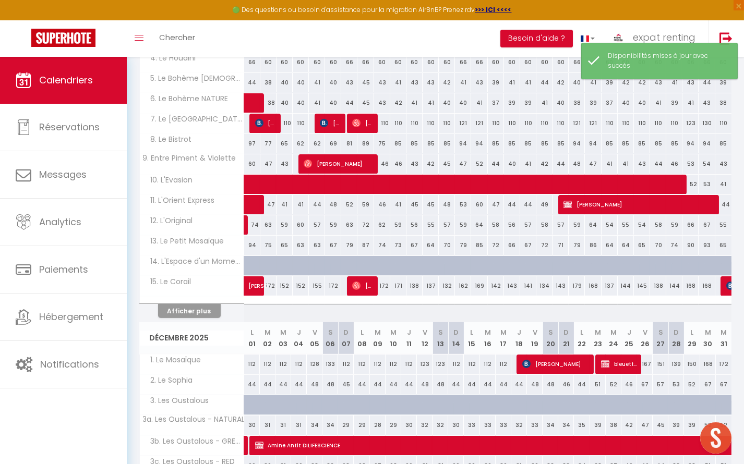
click at [196, 322] on th "Décembre 2025" at bounding box center [192, 338] width 104 height 32
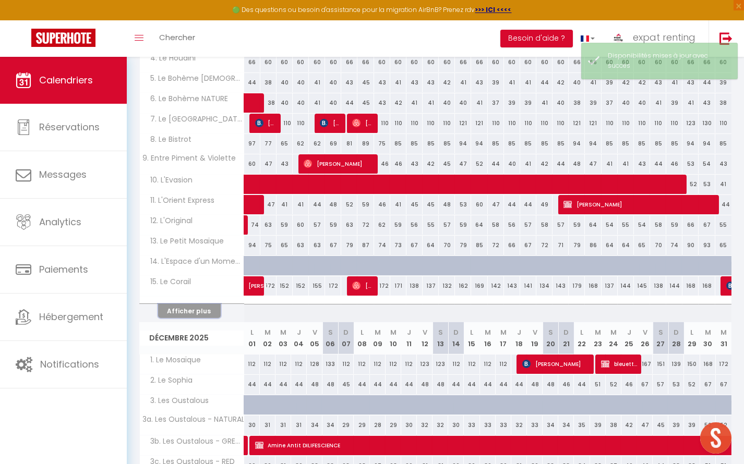
drag, startPoint x: 200, startPoint y: 307, endPoint x: 211, endPoint y: 303, distance: 12.2
click at [200, 307] on button "Afficher plus" at bounding box center [189, 311] width 63 height 14
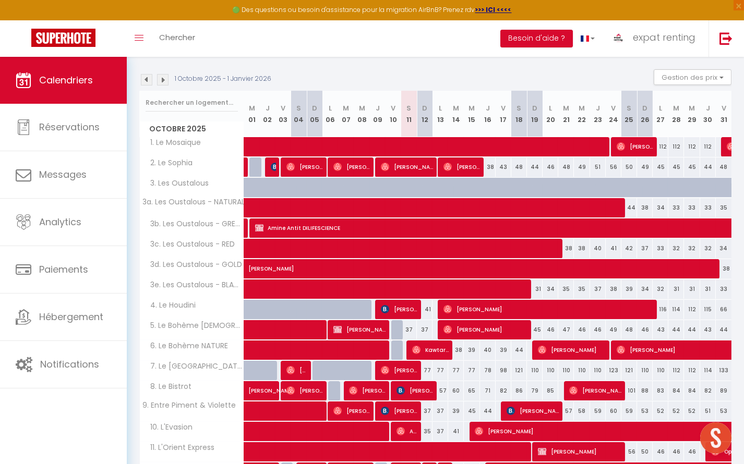
scroll to position [54, 0]
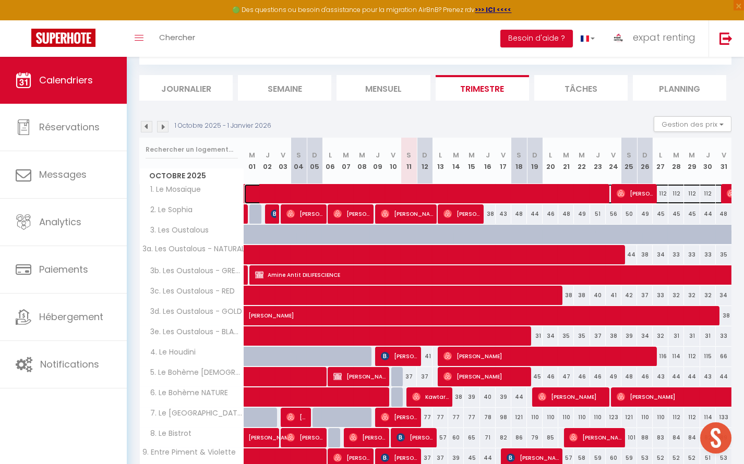
click at [317, 191] on span at bounding box center [531, 194] width 552 height 20
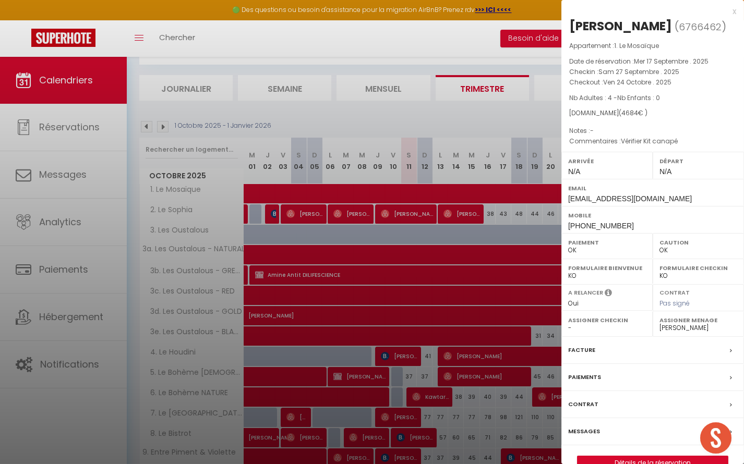
click at [737, 9] on div "x [PERSON_NAME] ( 6766462 ) Appartement : 1. Le Mosaïque Date de réservation : …" at bounding box center [652, 243] width 183 height 486
drag, startPoint x: 735, startPoint y: 10, endPoint x: 702, endPoint y: 32, distance: 39.5
click at [735, 10] on div "x" at bounding box center [648, 11] width 175 height 13
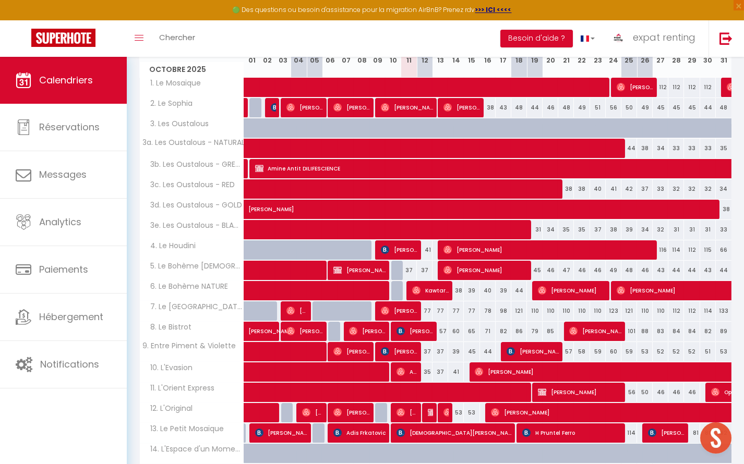
scroll to position [196, 0]
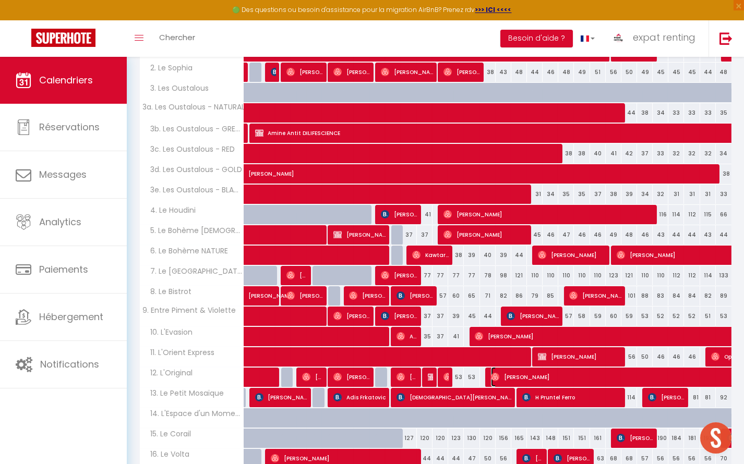
click at [558, 367] on span "[PERSON_NAME]" at bounding box center [683, 377] width 384 height 20
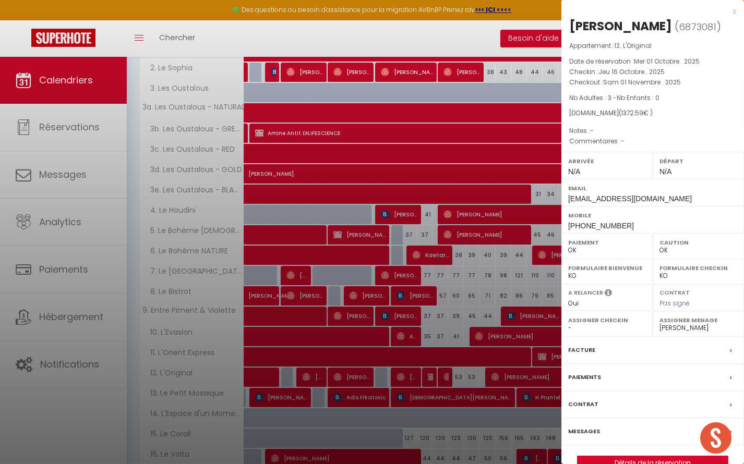
click at [738, 11] on div "x [PERSON_NAME] ( 6873081 ) Appartement : 12. L'Original Date de réservation : …" at bounding box center [652, 243] width 183 height 486
click at [736, 11] on div "x [PERSON_NAME] ( 6873081 ) Appartement : 12. L'Original Date de réservation : …" at bounding box center [652, 243] width 183 height 486
click at [298, 40] on div at bounding box center [372, 232] width 744 height 464
click at [189, 231] on div at bounding box center [372, 232] width 744 height 464
